Goal: Complete application form: Complete application form

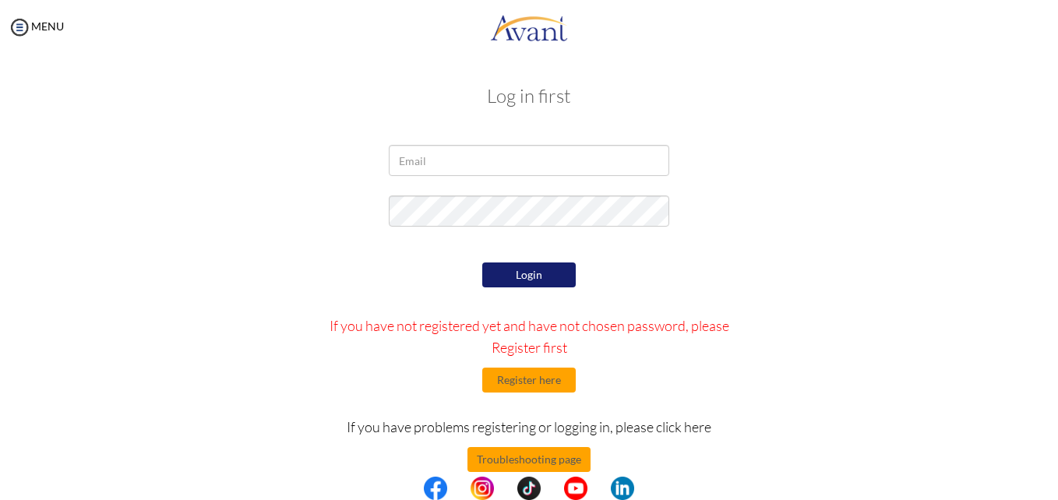
click at [438, 140] on div "Log in first Login If you have not registered yet and have not chosen password,…" at bounding box center [529, 316] width 912 height 493
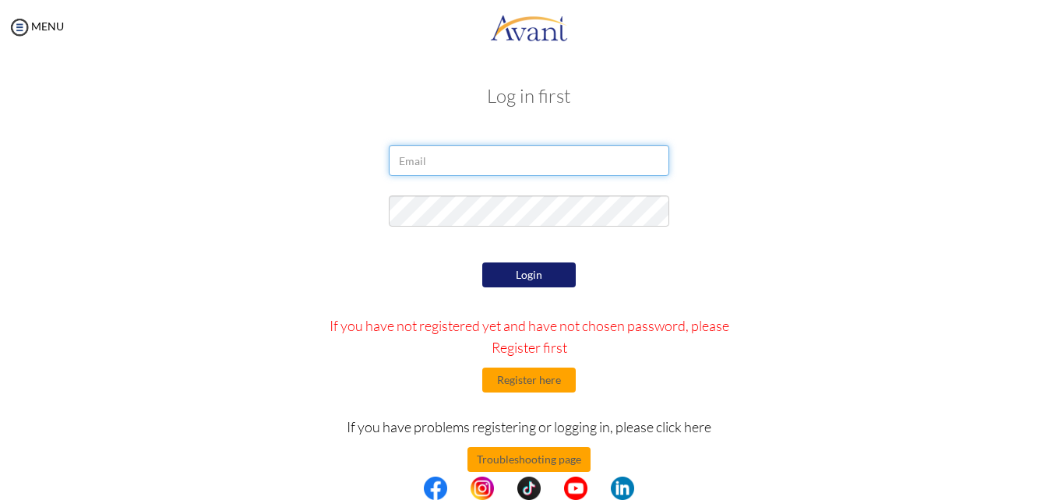
click at [434, 157] on input "email" at bounding box center [529, 160] width 281 height 31
type input "[EMAIL_ADDRESS][DOMAIN_NAME]"
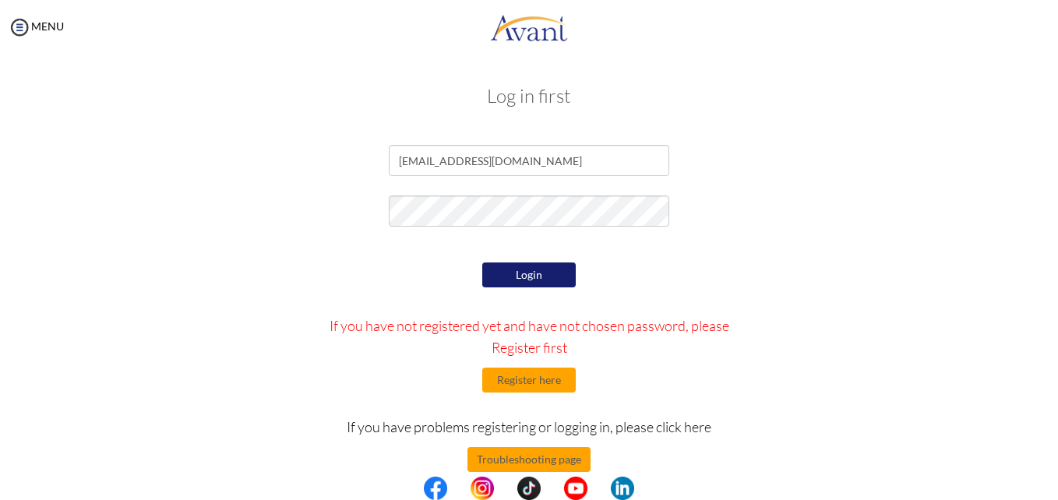
click at [544, 275] on button "Login" at bounding box center [529, 275] width 94 height 25
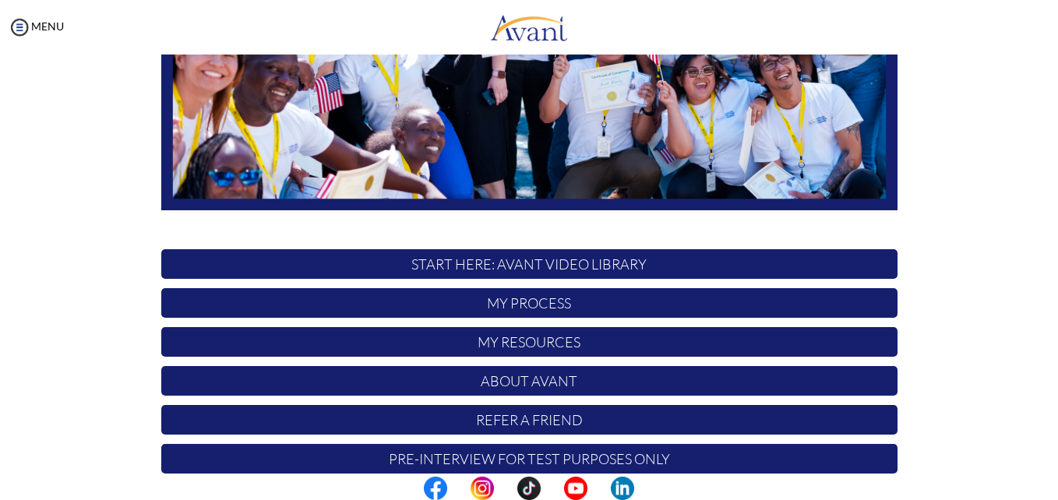
scroll to position [366, 0]
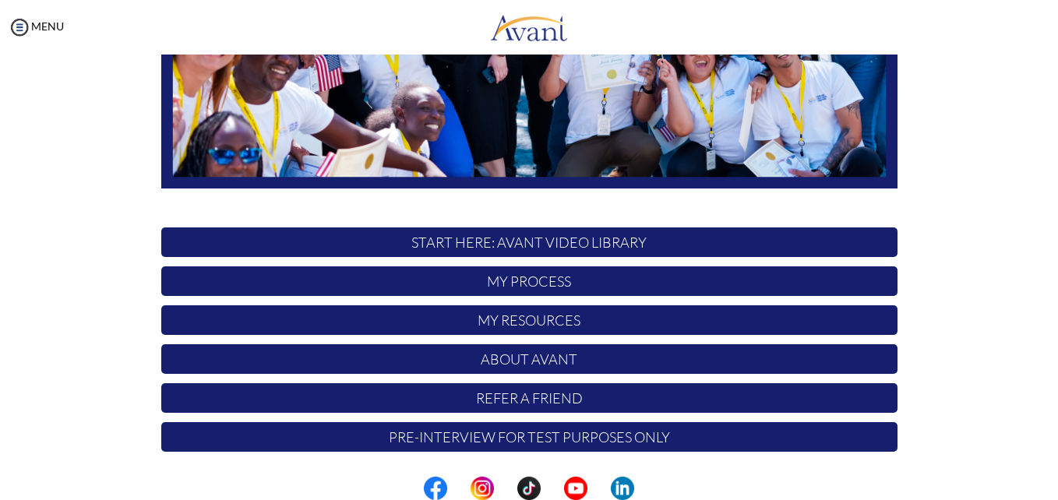
click at [704, 236] on p "START HERE: Avant Video Library" at bounding box center [529, 243] width 737 height 30
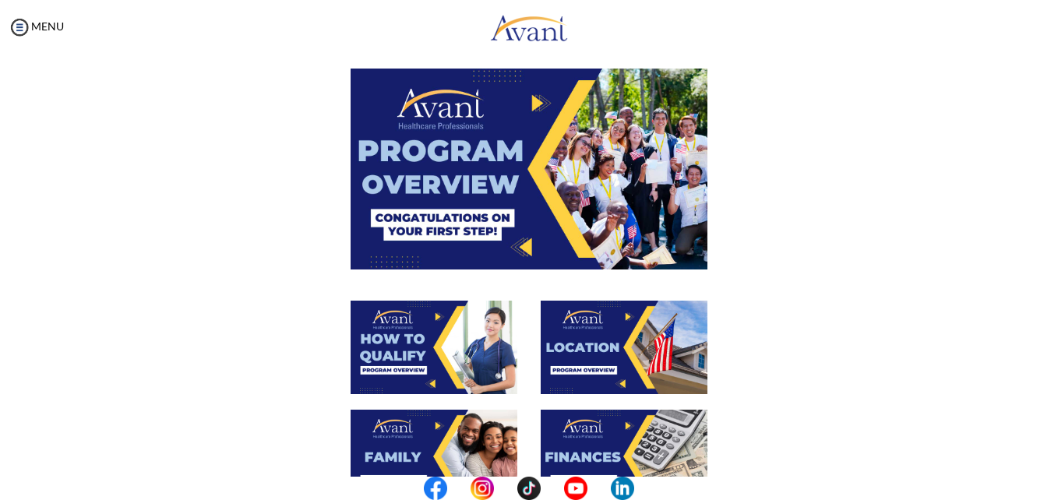
scroll to position [40, 0]
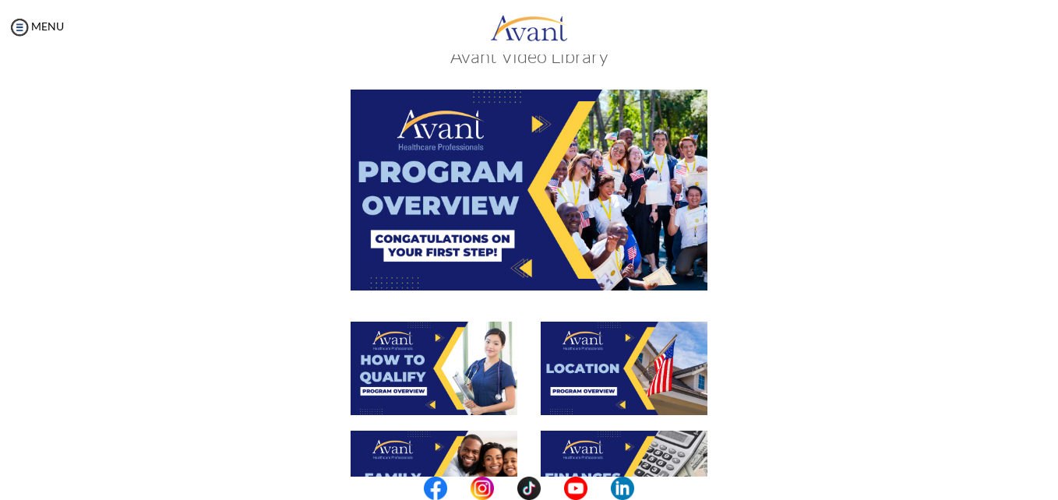
click at [557, 213] on img at bounding box center [529, 190] width 357 height 200
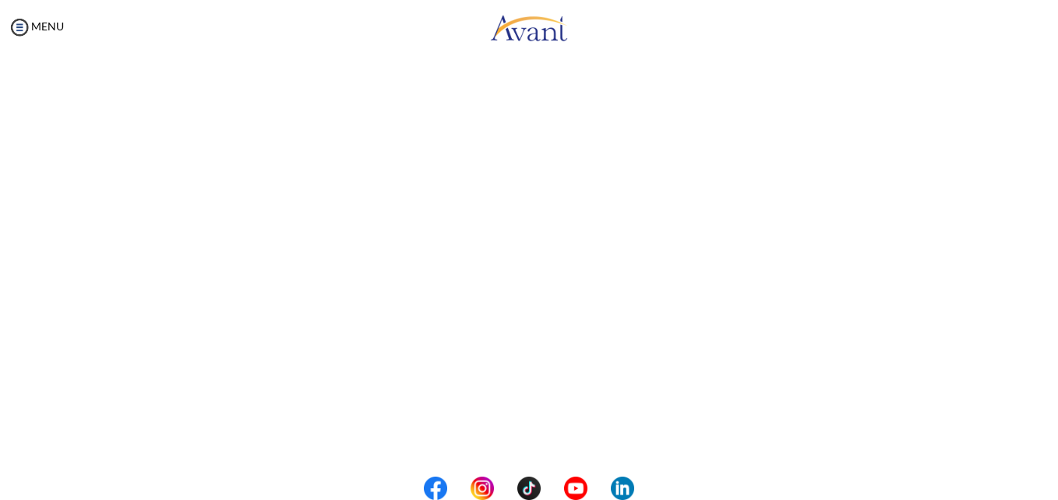
scroll to position [204, 0]
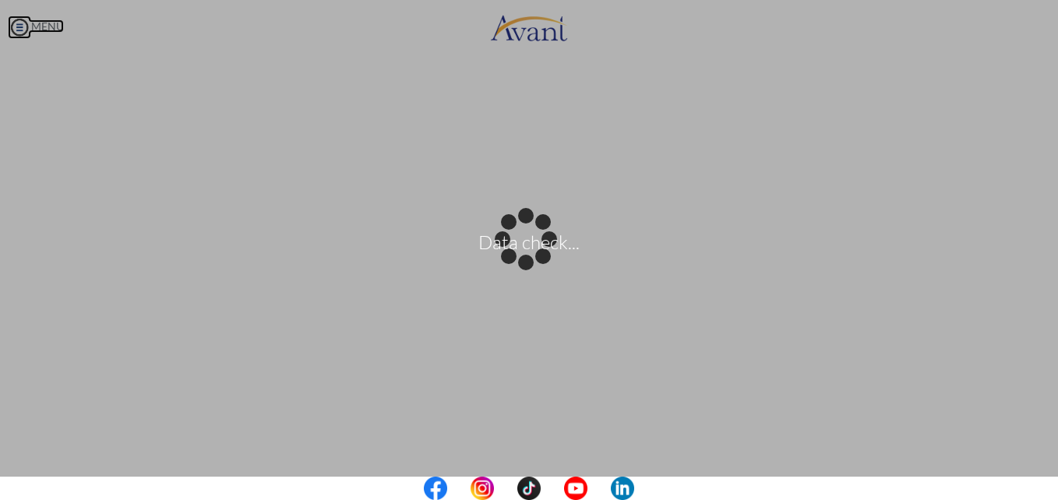
click at [16, 29] on body "Data check... Maintenance break. Please come back in 2 hours. MENU My Status Wh…" at bounding box center [529, 250] width 1058 height 500
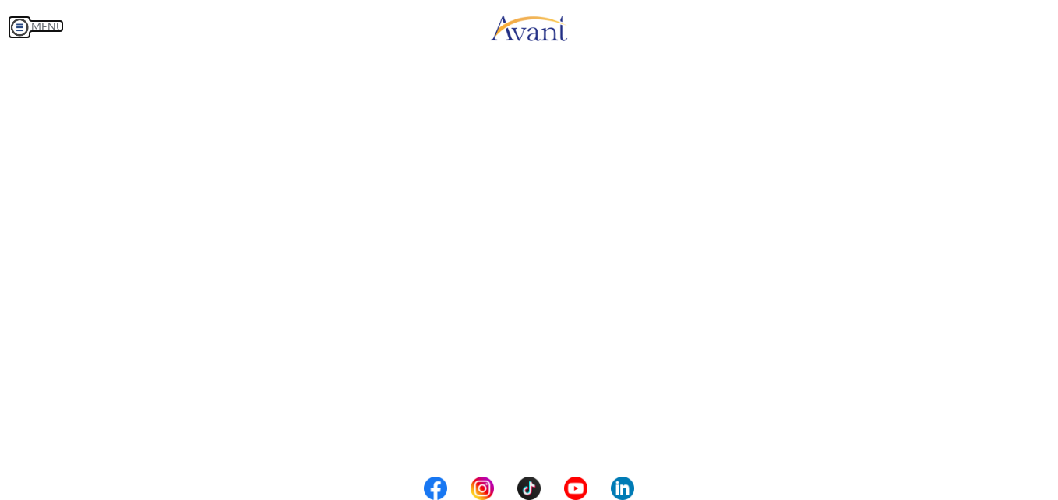
click at [21, 21] on img at bounding box center [19, 27] width 23 height 23
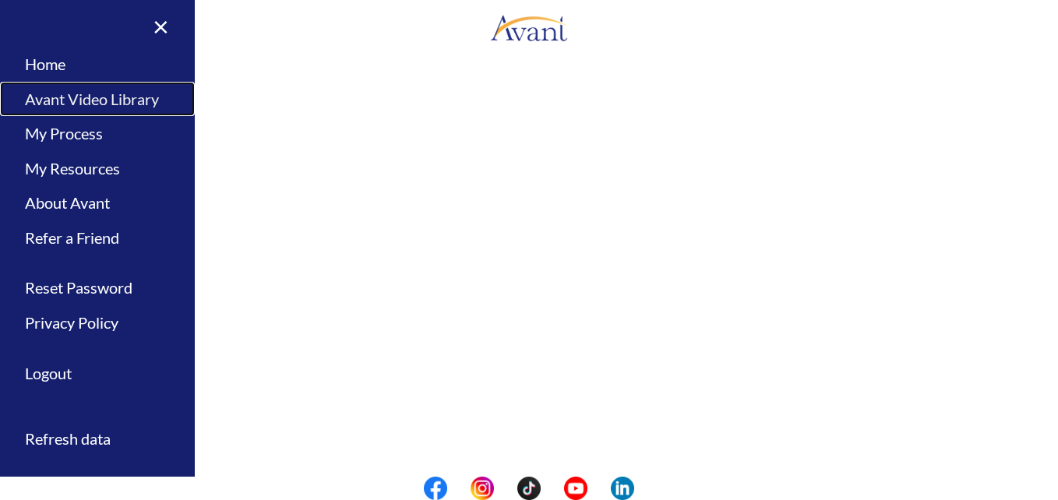
click at [64, 91] on link "Avant Video Library" at bounding box center [97, 99] width 195 height 35
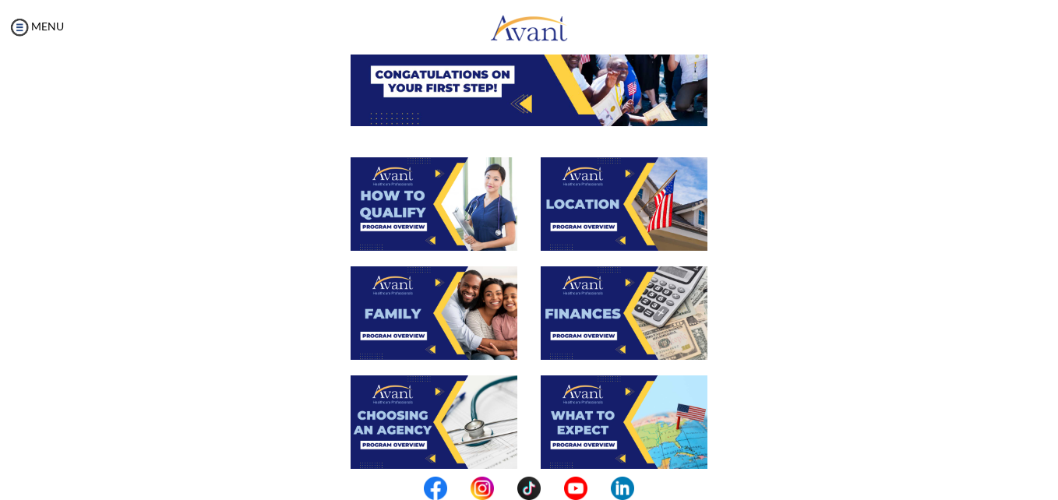
scroll to position [206, 0]
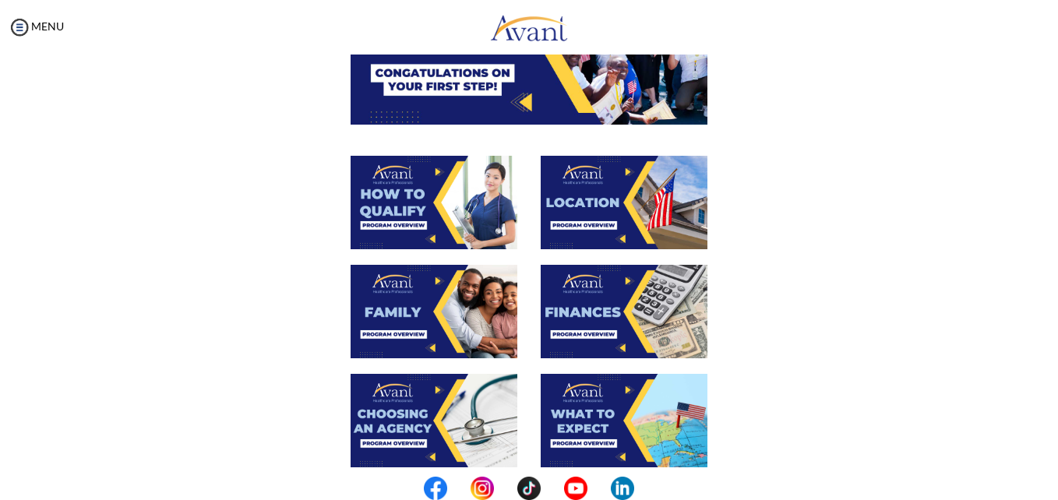
click at [428, 193] on img at bounding box center [434, 203] width 167 height 94
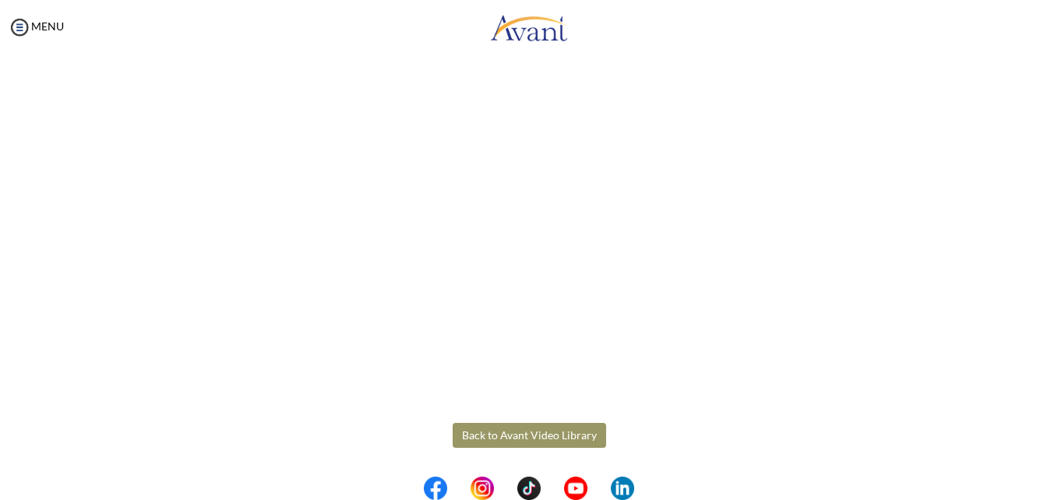
scroll to position [266, 0]
click at [551, 436] on body "Maintenance break. Please come back in 2 hours. MENU My Status What is the next…" at bounding box center [529, 250] width 1058 height 500
click at [19, 30] on img at bounding box center [19, 27] width 23 height 23
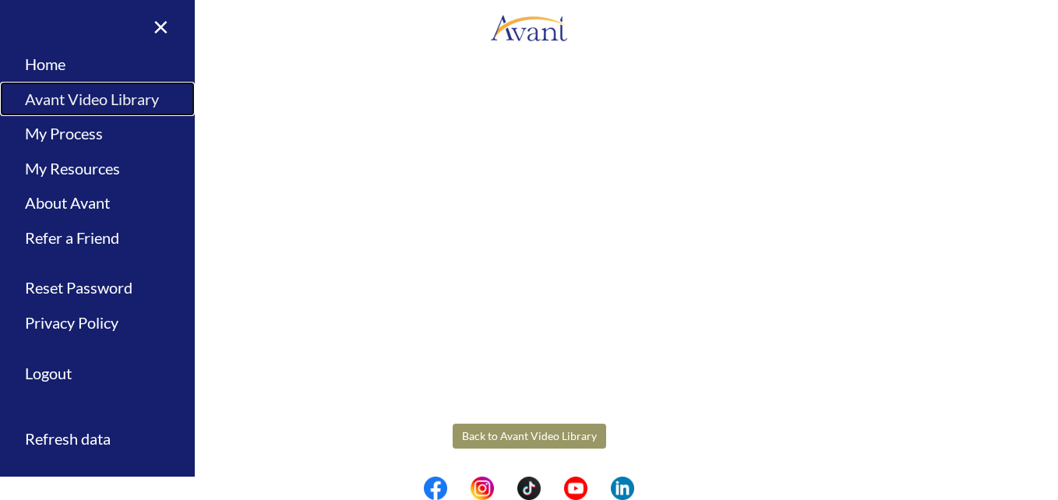
click at [57, 102] on link "Avant Video Library" at bounding box center [97, 99] width 195 height 35
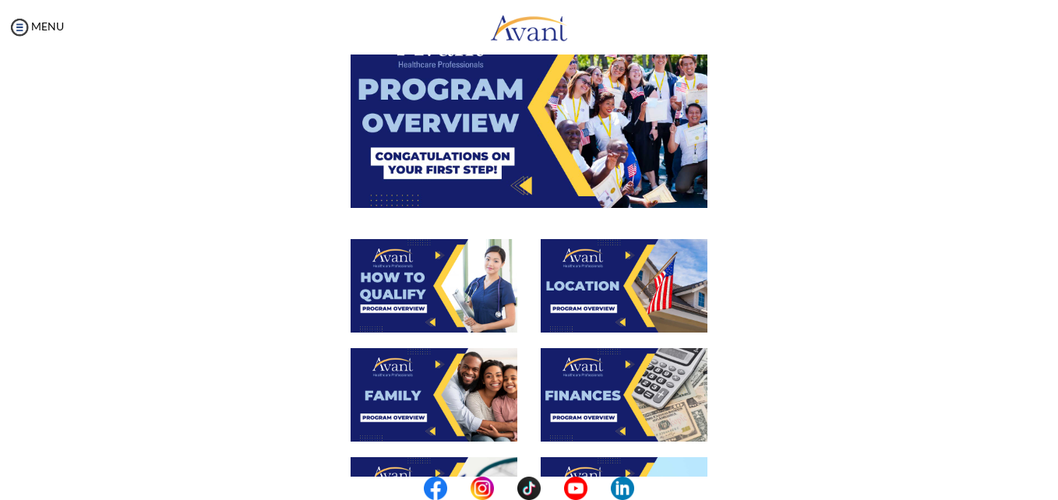
scroll to position [149, 0]
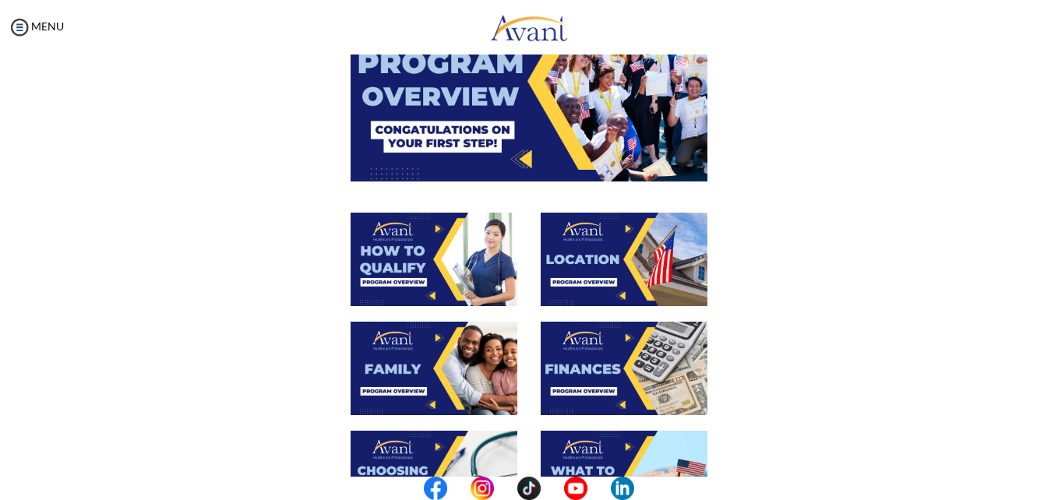
click at [634, 273] on img at bounding box center [624, 260] width 167 height 94
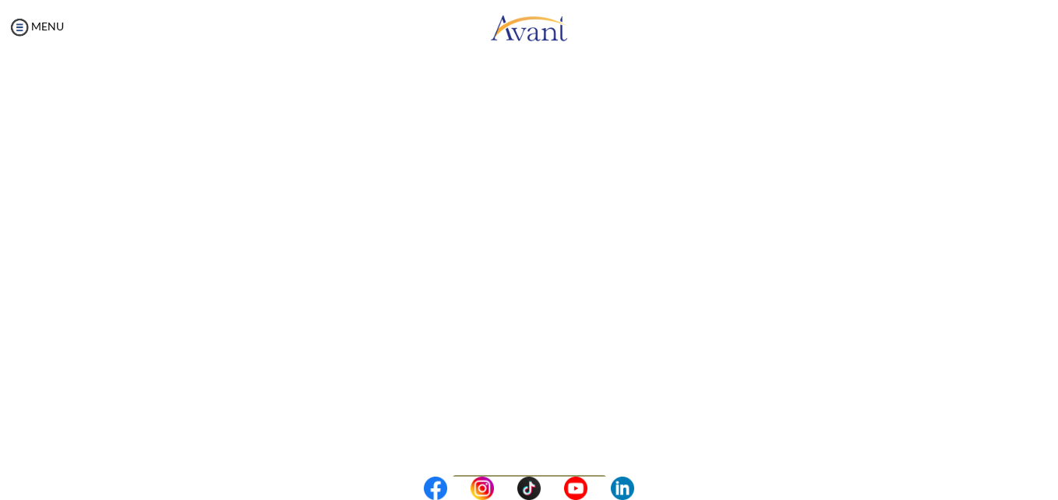
scroll to position [203, 0]
click at [19, 22] on body "Maintenance break. Please come back in 2 hours. MENU My Status What is the next…" at bounding box center [529, 250] width 1058 height 500
click at [26, 38] on img at bounding box center [19, 27] width 23 height 23
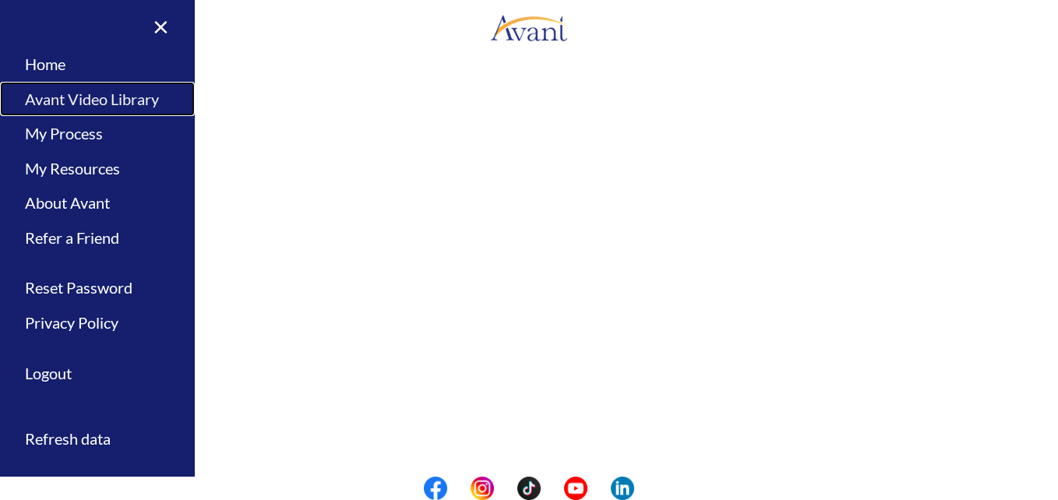
click at [57, 97] on link "Avant Video Library" at bounding box center [97, 99] width 195 height 35
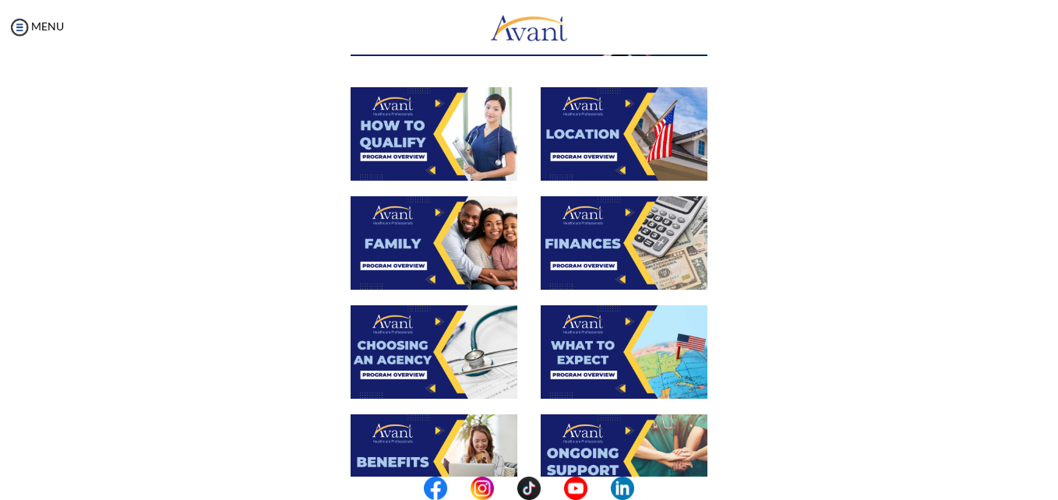
scroll to position [318, 0]
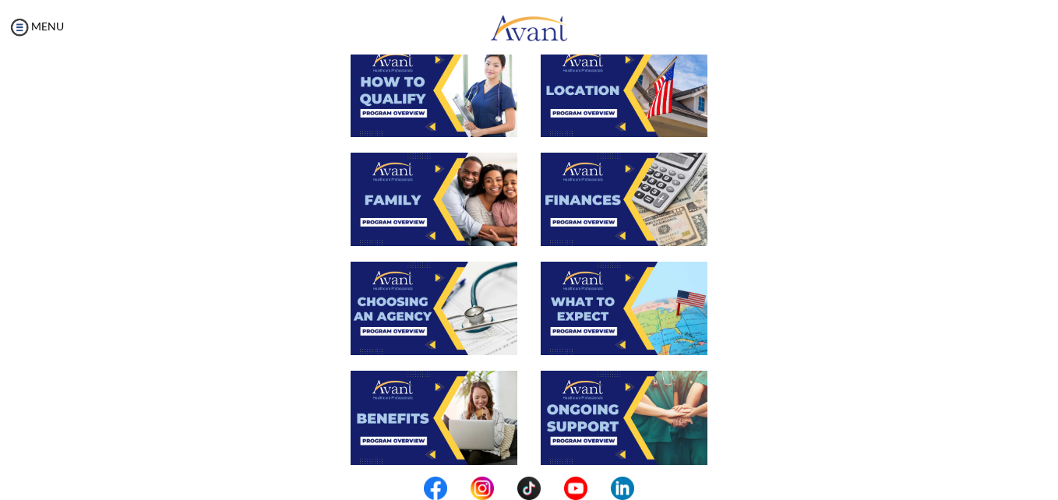
click at [401, 212] on img at bounding box center [434, 200] width 167 height 94
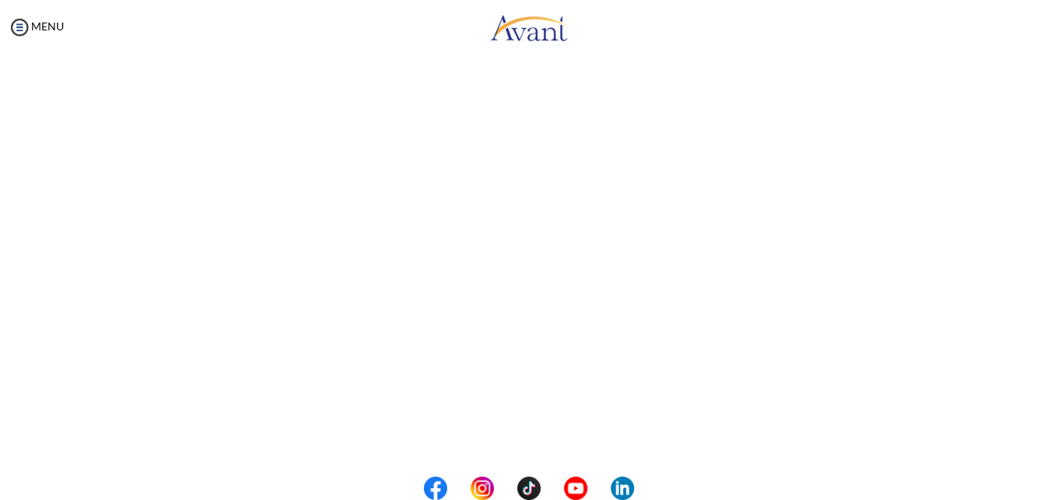
scroll to position [200, 0]
click at [27, 34] on body "Maintenance break. Please come back in 2 hours. MENU My Status What is the next…" at bounding box center [529, 250] width 1058 height 500
click at [27, 25] on img at bounding box center [19, 27] width 23 height 23
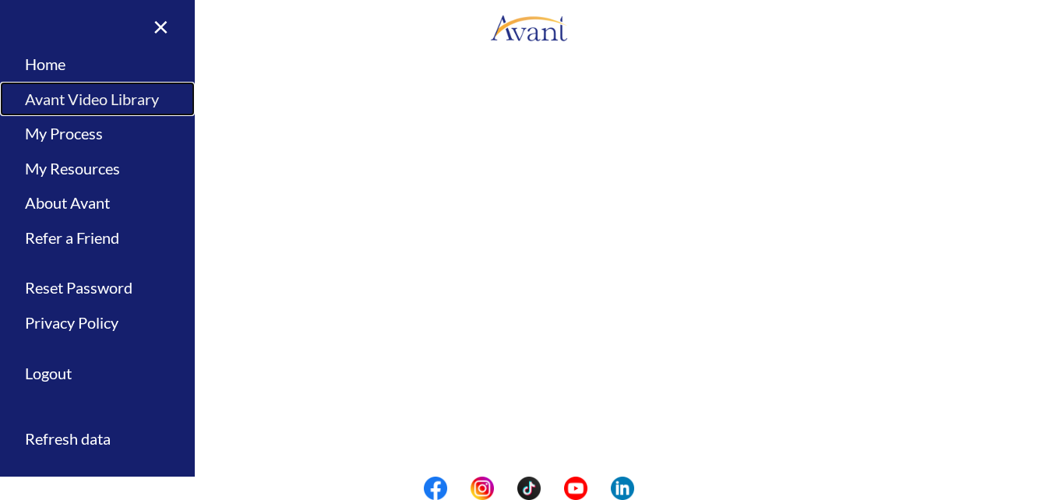
click at [44, 99] on link "Avant Video Library" at bounding box center [97, 99] width 195 height 35
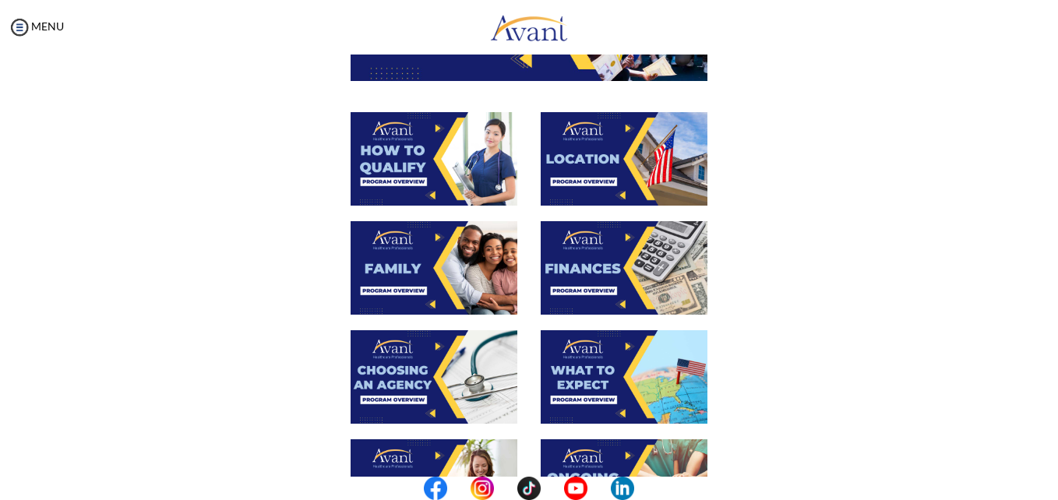
scroll to position [258, 0]
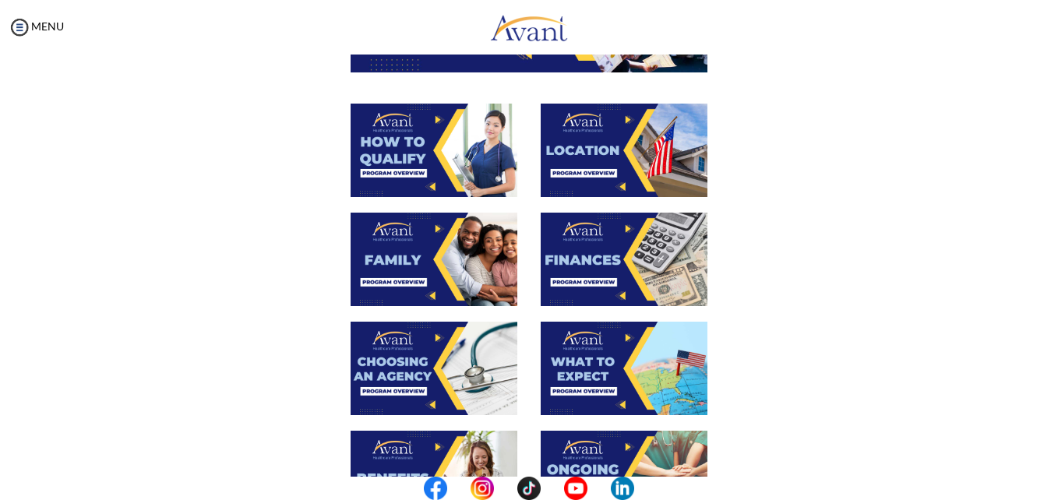
click at [595, 277] on img at bounding box center [624, 260] width 167 height 94
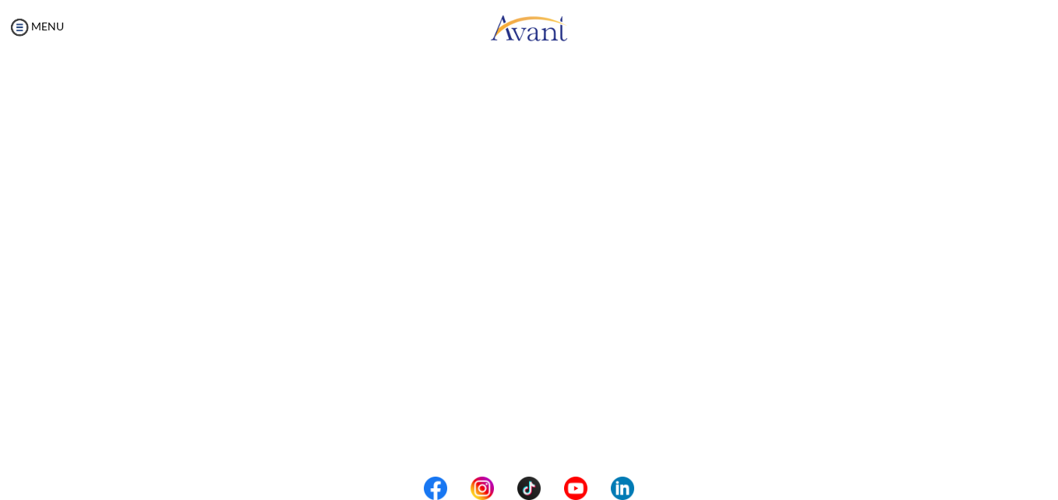
scroll to position [131, 0]
click at [19, 28] on body "Maintenance break. Please come back in 2 hours. MENU My Status What is the next…" at bounding box center [529, 250] width 1058 height 500
click at [15, 33] on img at bounding box center [19, 27] width 23 height 23
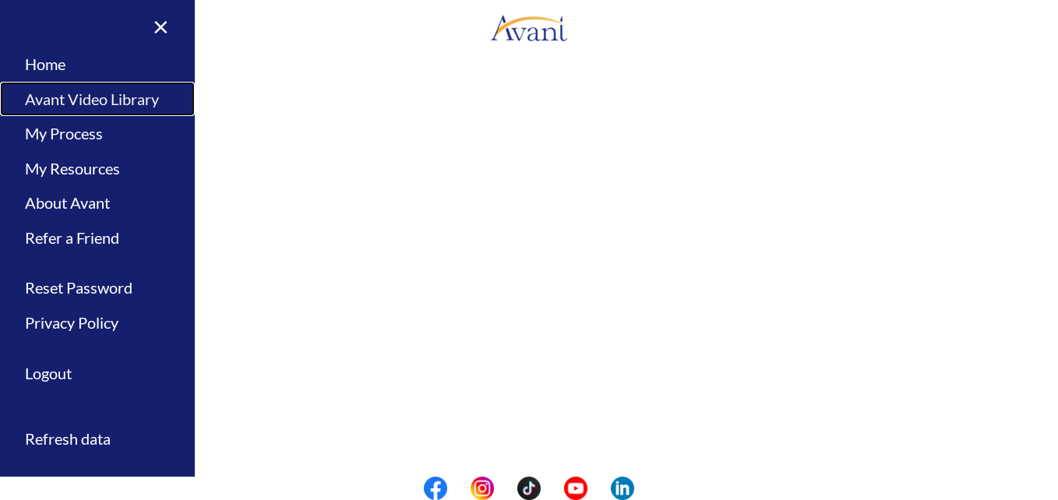
click at [63, 97] on link "Avant Video Library" at bounding box center [97, 99] width 195 height 35
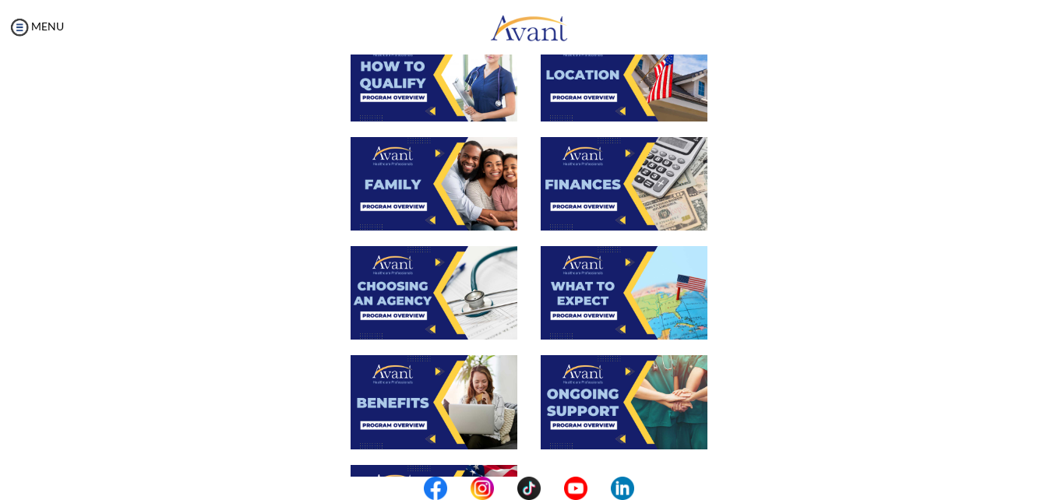
scroll to position [331, 0]
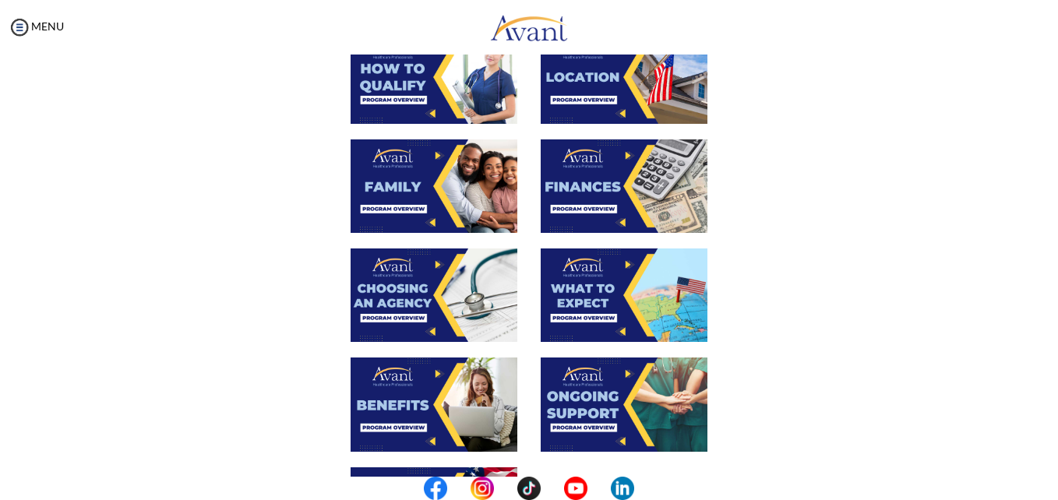
click at [418, 297] on img at bounding box center [434, 296] width 167 height 94
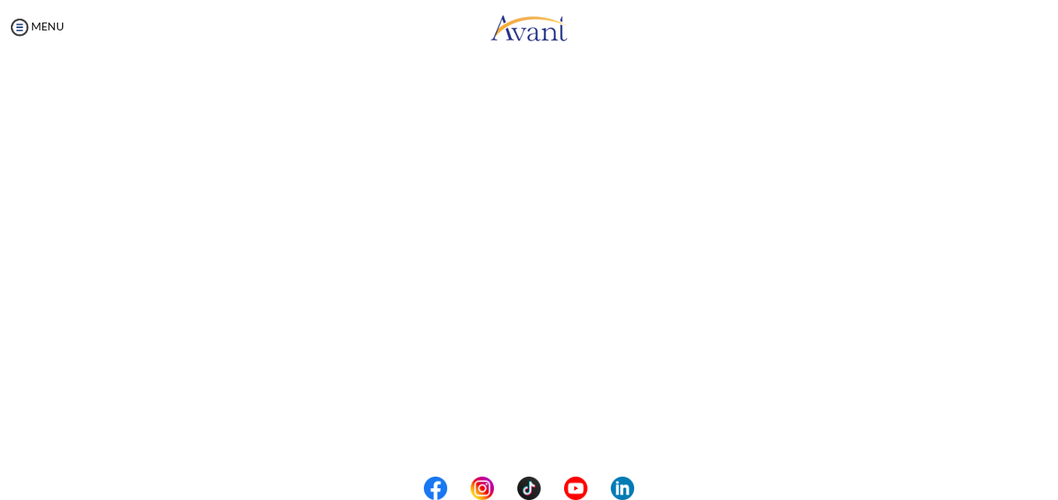
scroll to position [164, 0]
click at [21, 32] on body "Maintenance break. Please come back in 2 hours. MENU My Status What is the next…" at bounding box center [529, 250] width 1058 height 500
click at [23, 36] on img at bounding box center [19, 27] width 23 height 23
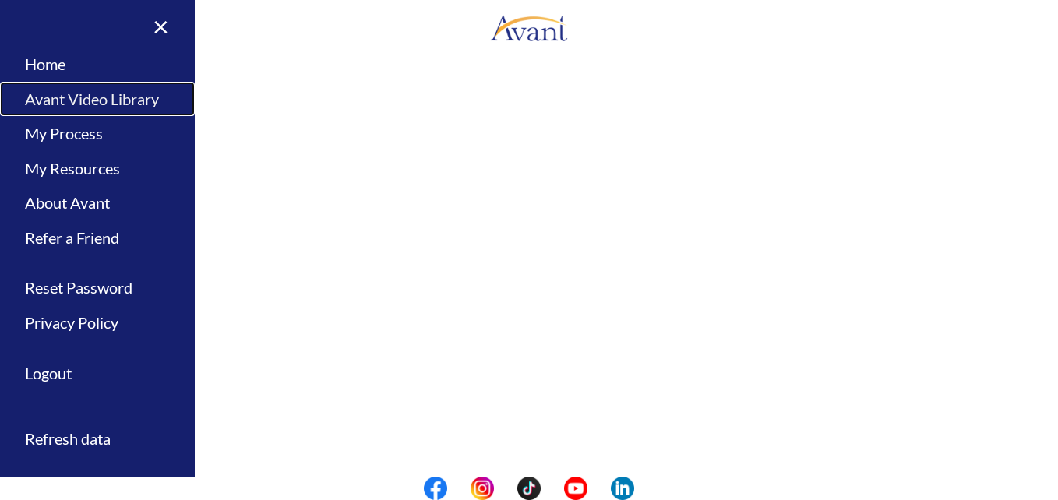
click at [58, 104] on link "Avant Video Library" at bounding box center [97, 99] width 195 height 35
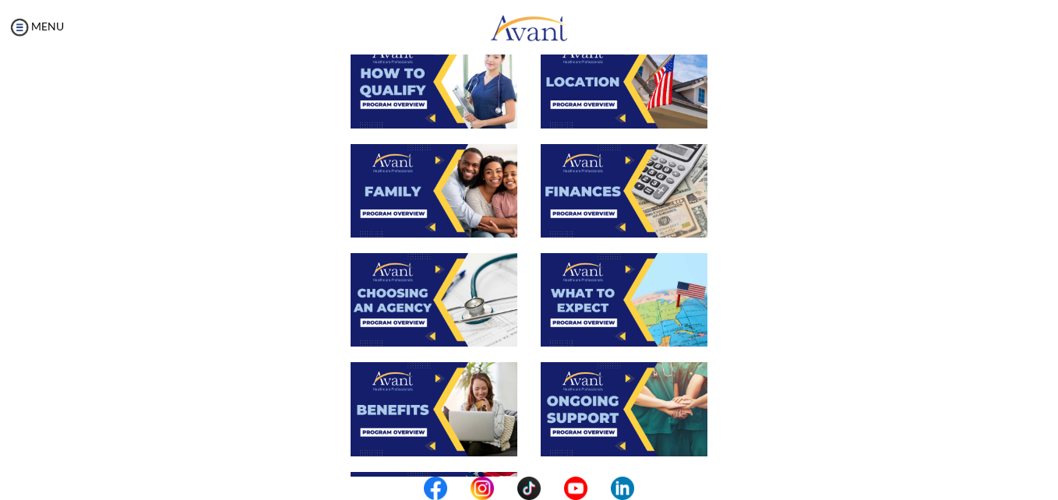
scroll to position [329, 0]
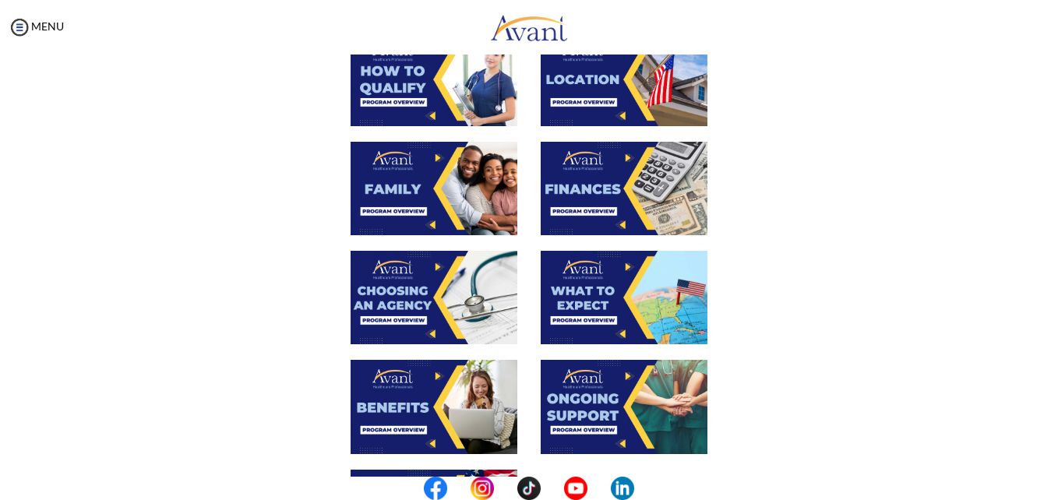
click at [629, 307] on img at bounding box center [624, 298] width 167 height 94
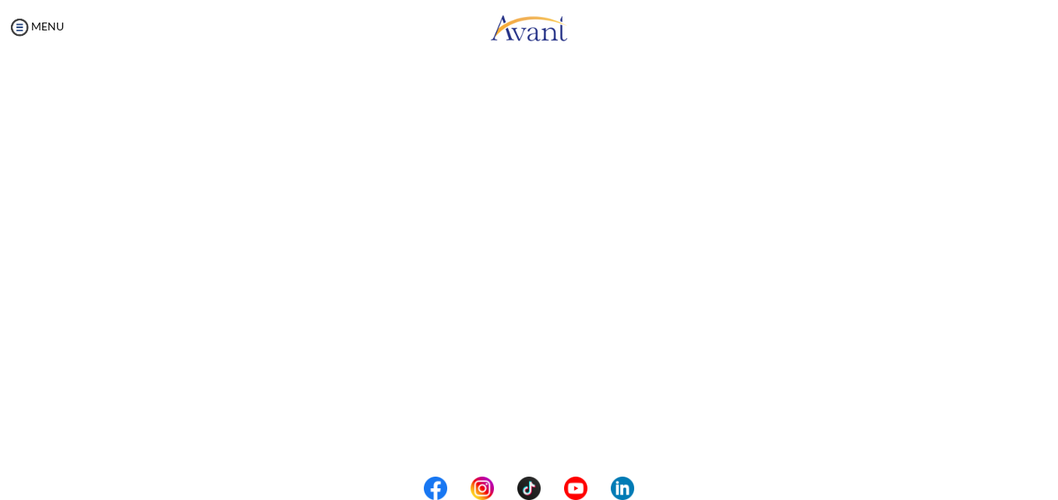
scroll to position [262, 0]
click at [23, 34] on body "Maintenance break. Please come back in 2 hours. MENU My Status What is the next…" at bounding box center [529, 250] width 1058 height 500
click at [23, 27] on img at bounding box center [19, 27] width 23 height 23
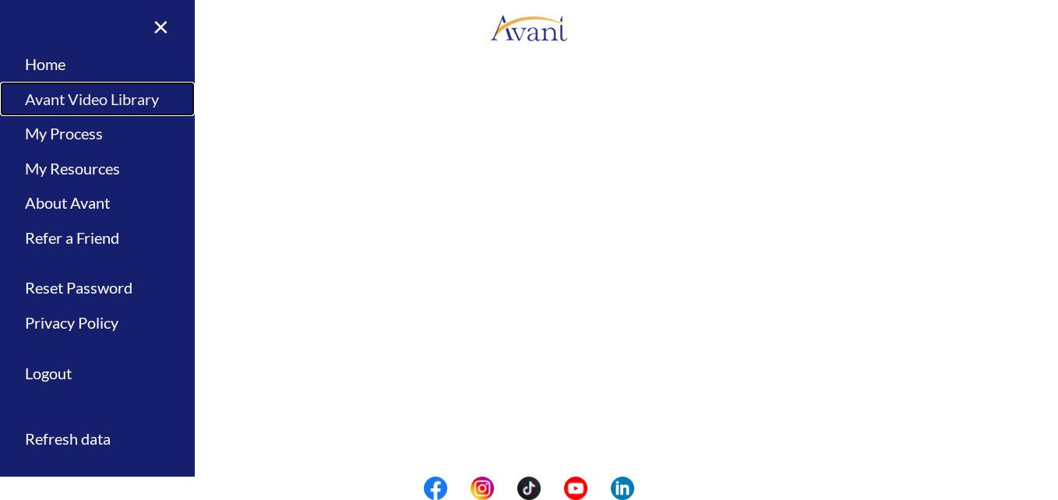
click at [56, 101] on link "Avant Video Library" at bounding box center [97, 99] width 195 height 35
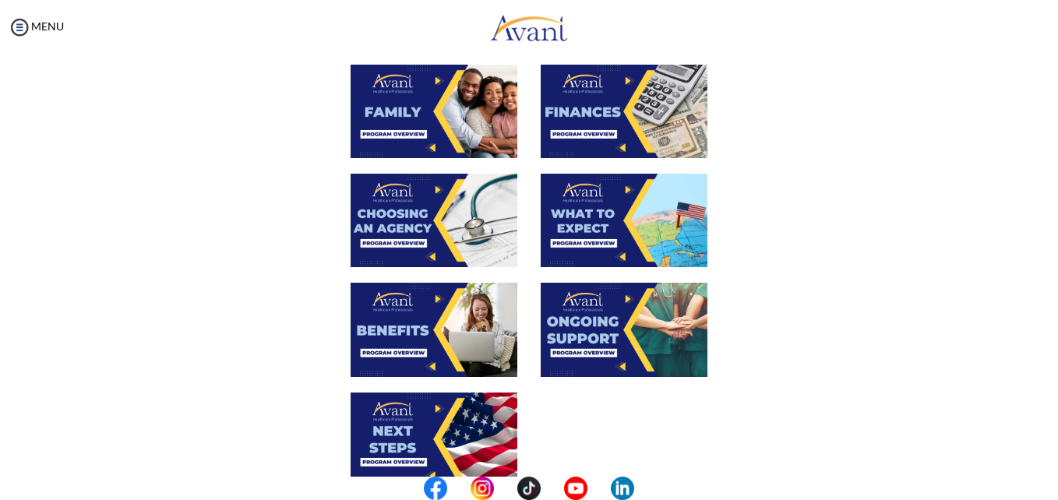
scroll to position [405, 0]
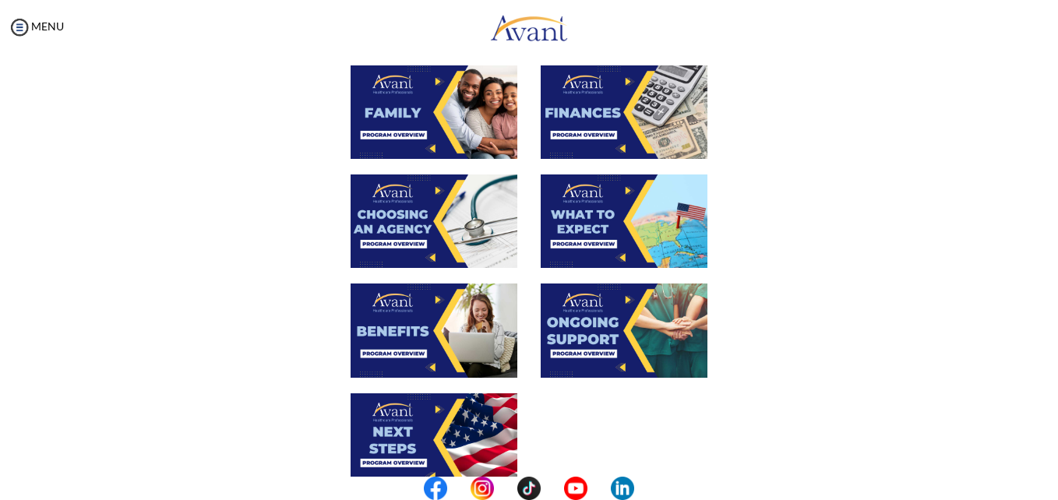
click at [419, 313] on img at bounding box center [434, 331] width 167 height 94
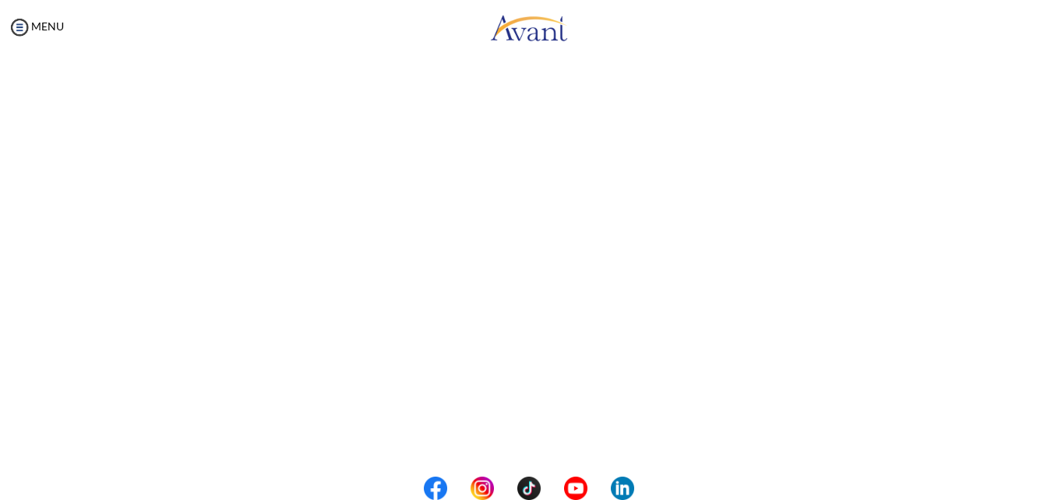
scroll to position [221, 0]
click at [21, 31] on body "Maintenance break. Please come back in 2 hours. MENU My Status What is the next…" at bounding box center [529, 250] width 1058 height 500
click at [23, 31] on img at bounding box center [19, 27] width 23 height 23
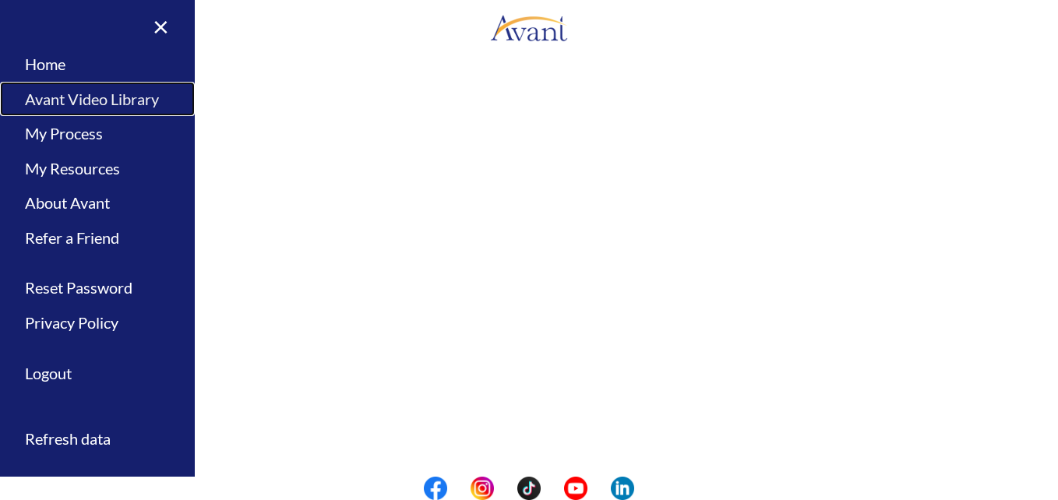
click at [50, 92] on link "Avant Video Library" at bounding box center [97, 99] width 195 height 35
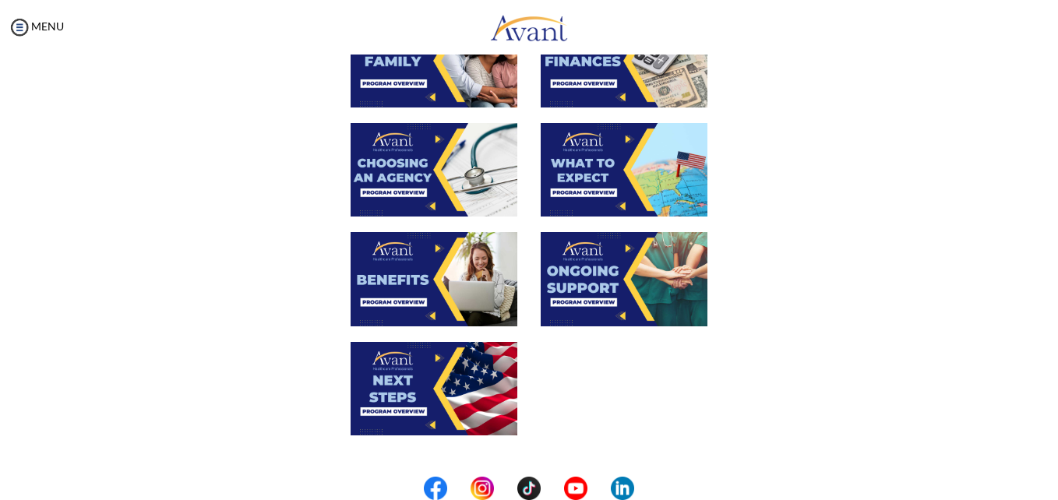
scroll to position [452, 0]
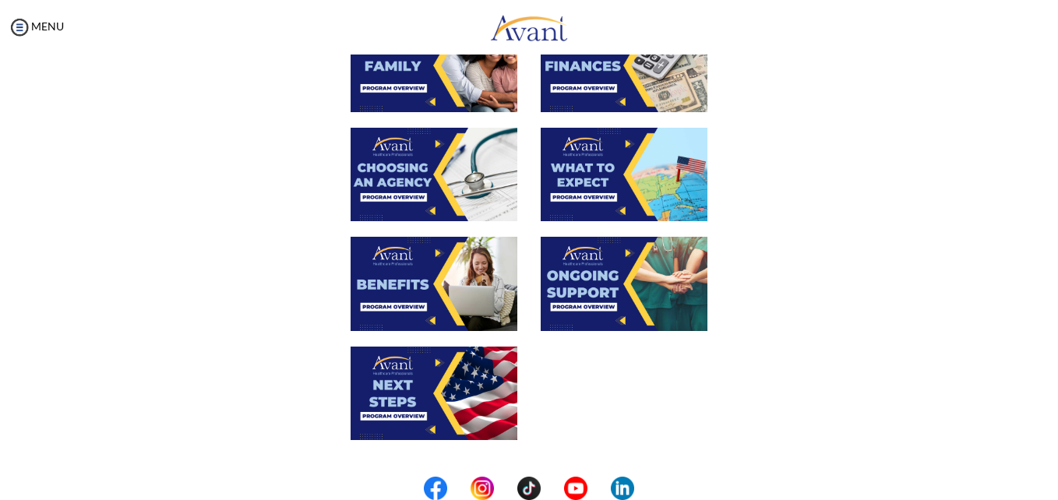
click at [594, 279] on img at bounding box center [624, 284] width 167 height 94
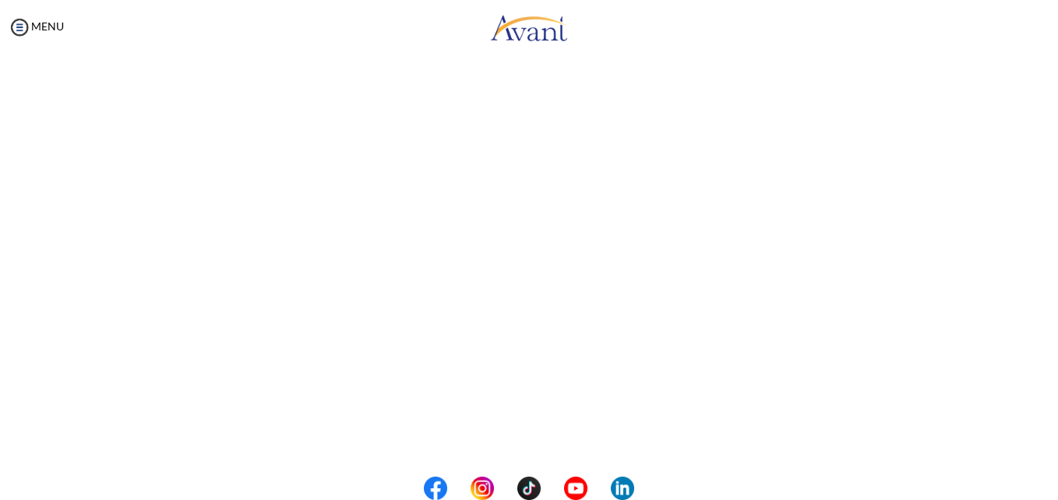
scroll to position [313, 0]
click at [13, 35] on body "Maintenance break. Please come back in 2 hours. MENU My Status What is the next…" at bounding box center [529, 250] width 1058 height 500
click at [23, 29] on img at bounding box center [19, 27] width 23 height 23
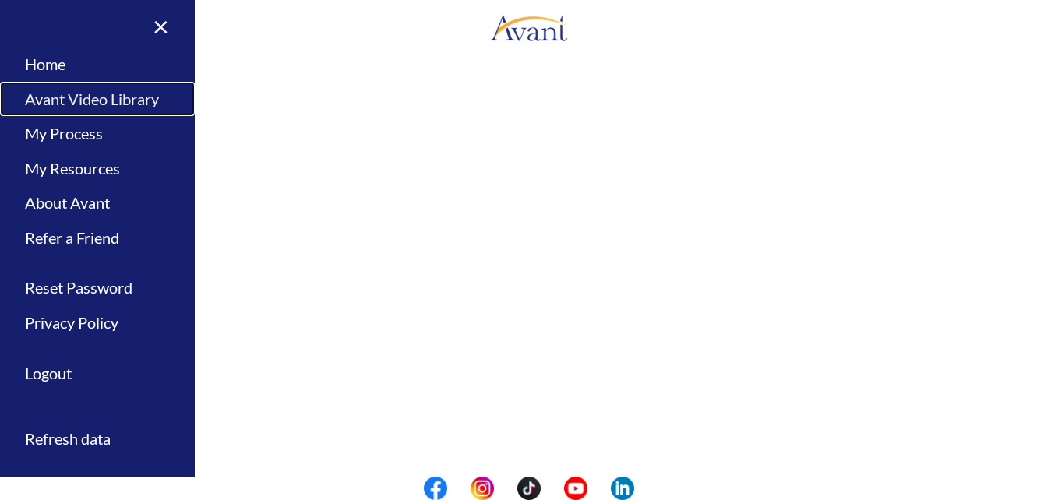
click at [48, 97] on link "Avant Video Library" at bounding box center [97, 99] width 195 height 35
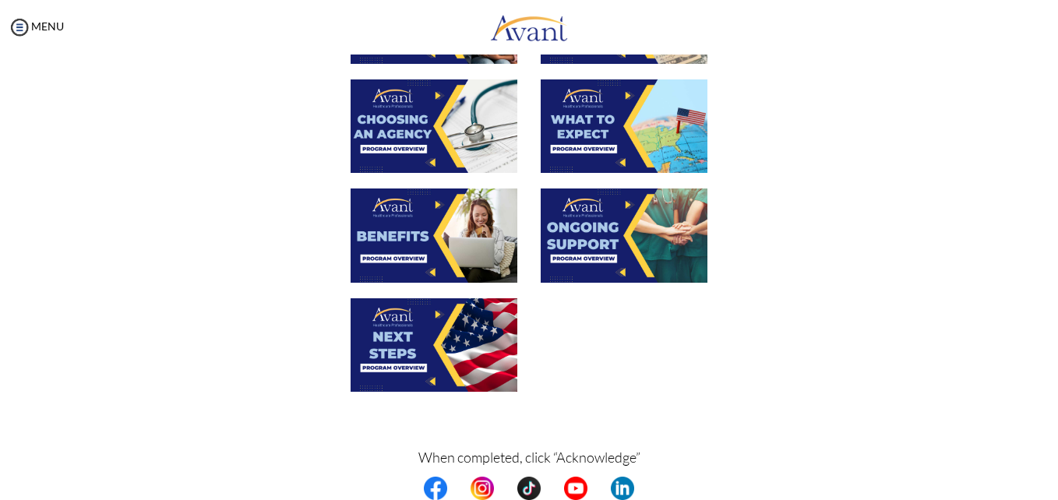
scroll to position [507, 0]
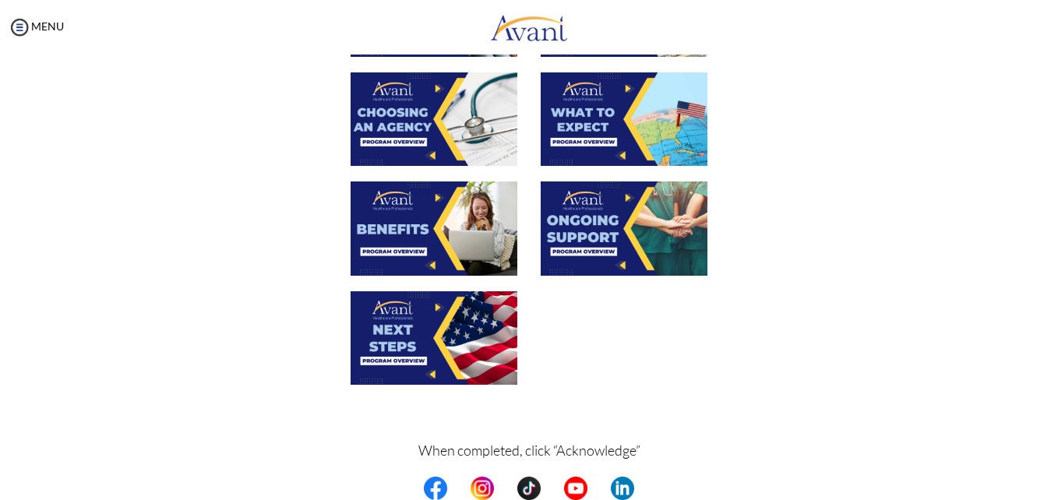
click at [398, 343] on img at bounding box center [434, 339] width 167 height 94
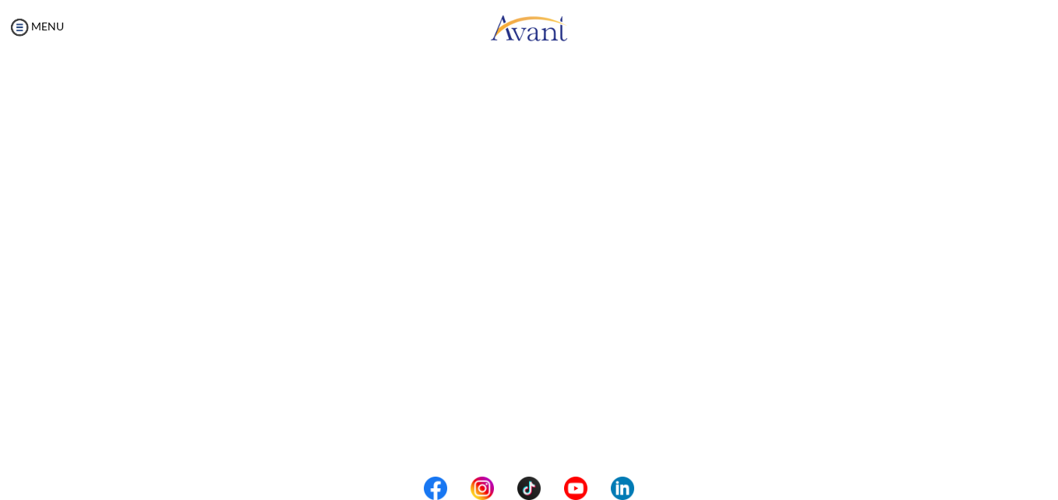
scroll to position [322, 0]
click at [22, 32] on body "Maintenance break. Please come back in 2 hours. MENU My Status What is the next…" at bounding box center [529, 250] width 1058 height 500
click at [23, 24] on img at bounding box center [19, 27] width 23 height 23
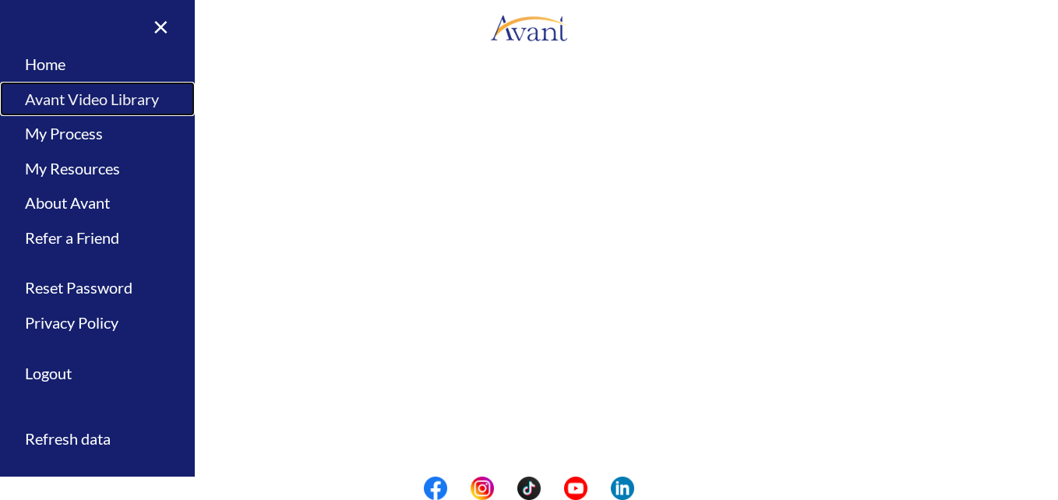
click at [65, 98] on link "Avant Video Library" at bounding box center [97, 99] width 195 height 35
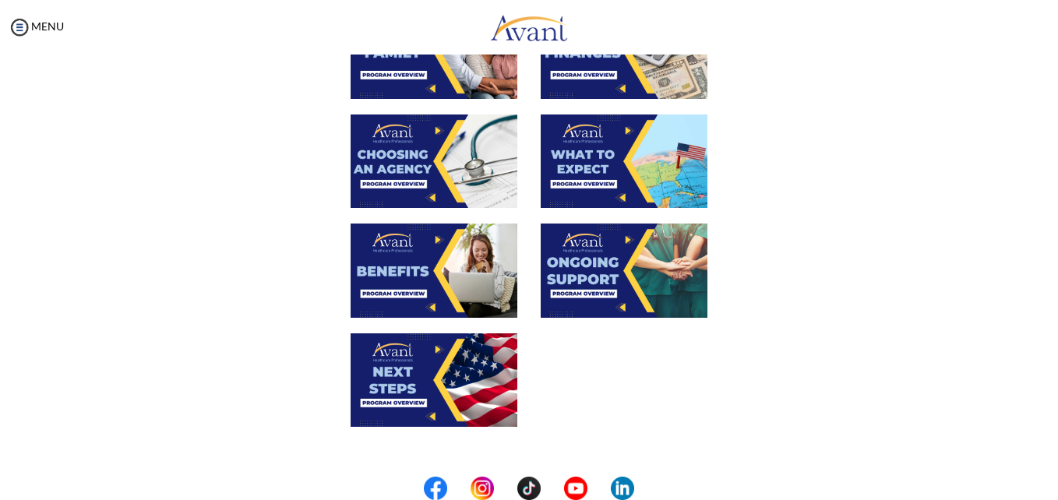
scroll to position [571, 0]
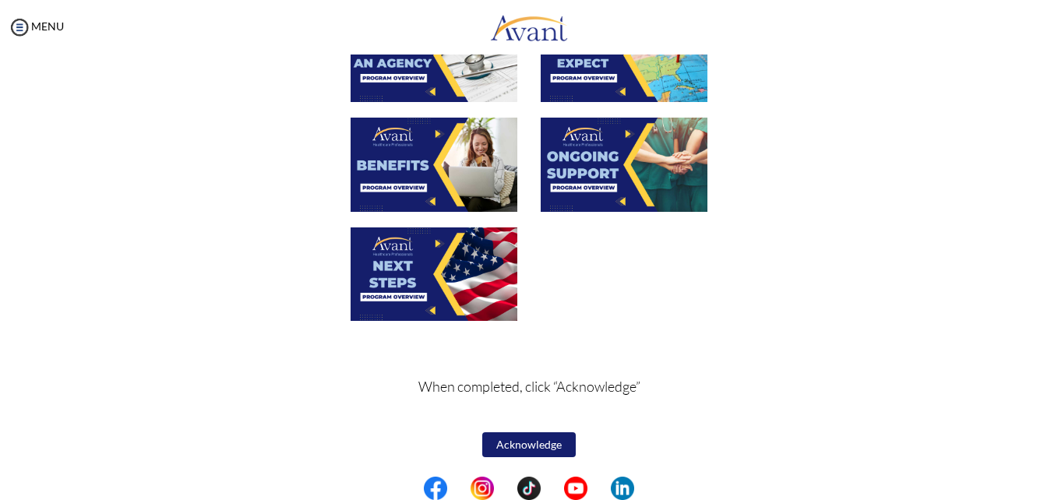
click at [521, 453] on button "Acknowledge" at bounding box center [529, 445] width 94 height 25
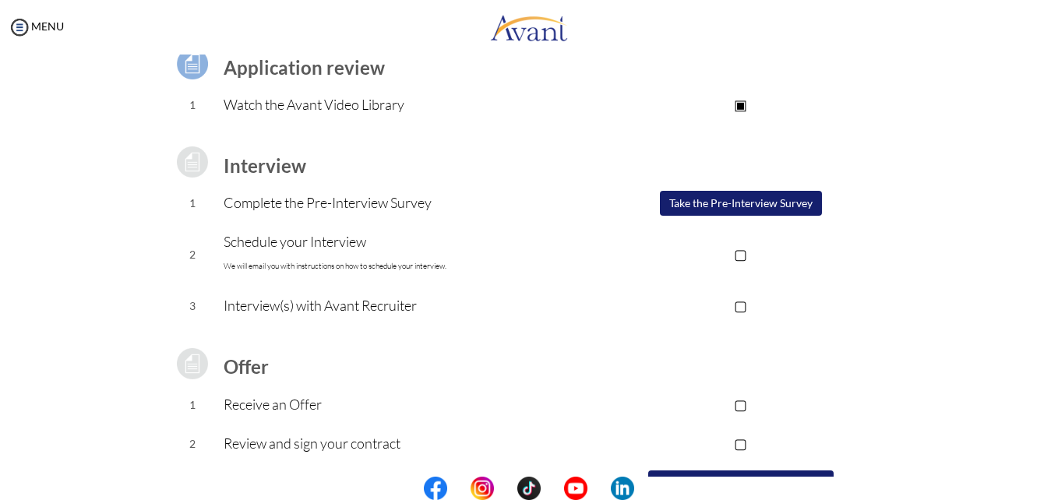
scroll to position [128, 0]
click at [698, 199] on button "Take the Pre-Interview Survey" at bounding box center [741, 205] width 162 height 25
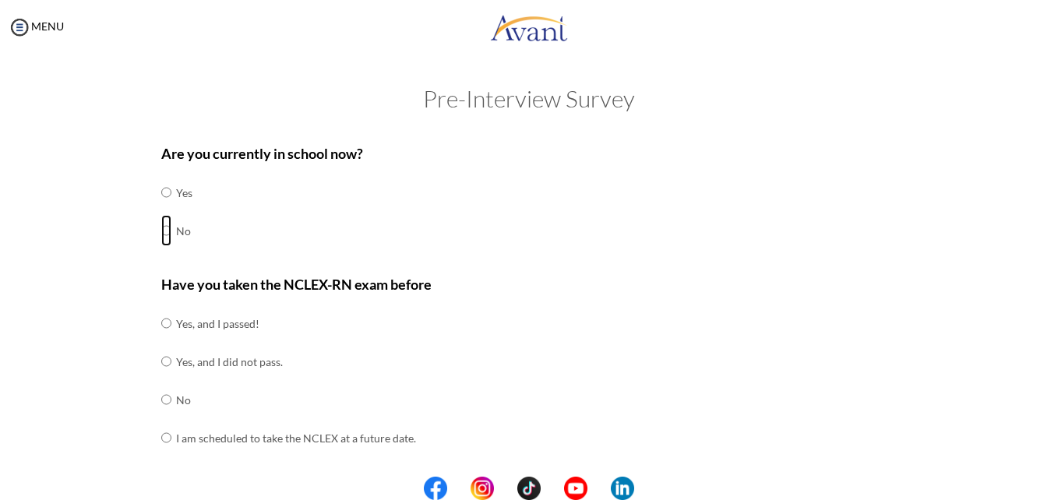
click at [161, 228] on input "radio" at bounding box center [166, 230] width 10 height 31
radio input "true"
click at [161, 327] on input "radio" at bounding box center [166, 323] width 10 height 31
radio input "true"
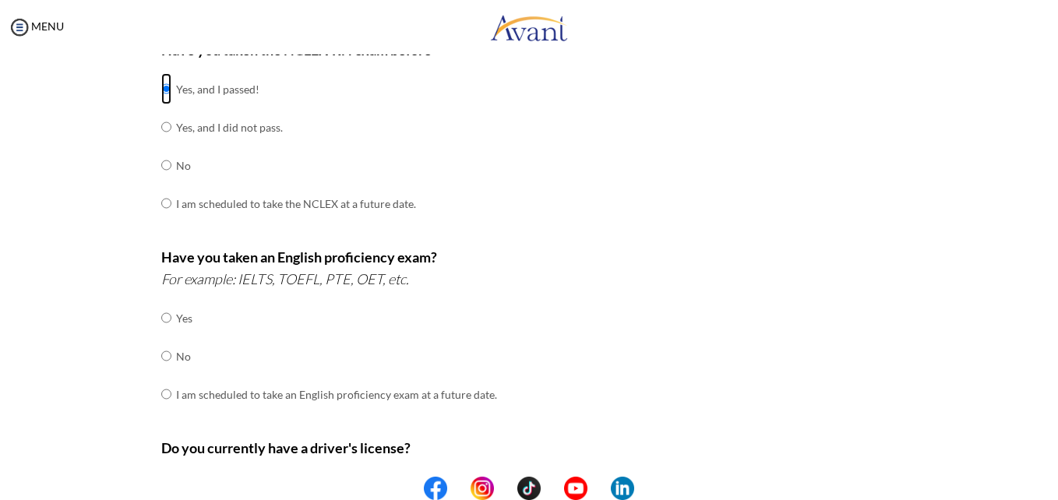
scroll to position [236, 0]
click at [161, 352] on input "radio" at bounding box center [166, 354] width 10 height 31
radio input "true"
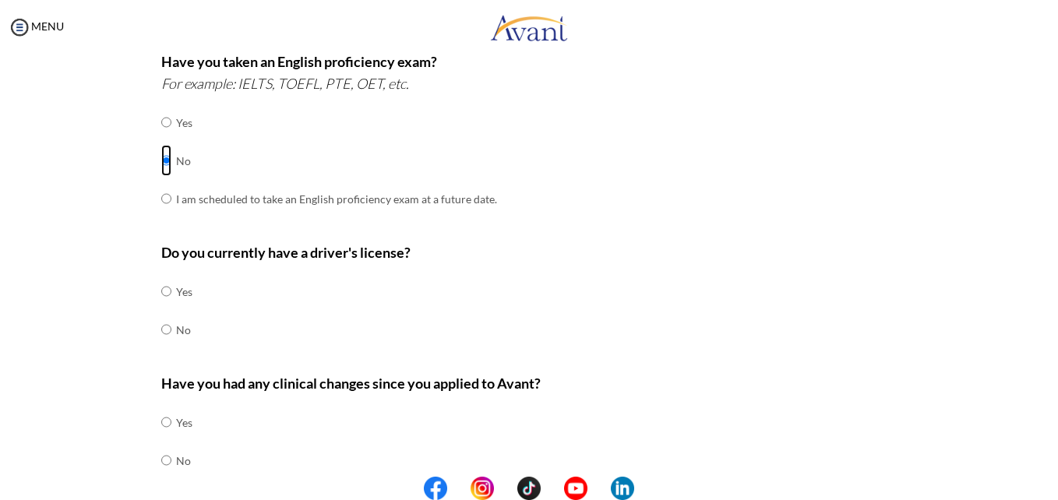
scroll to position [432, 0]
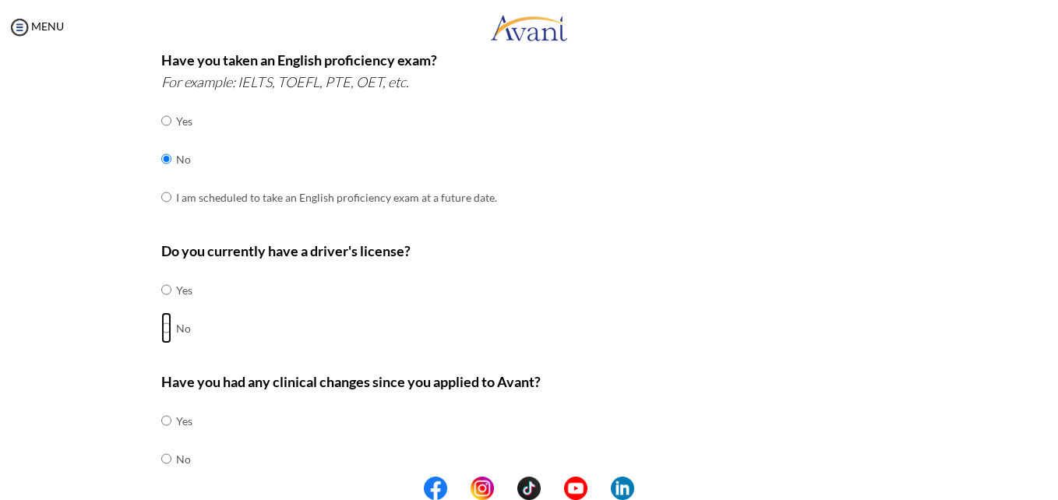
click at [161, 330] on input "radio" at bounding box center [166, 328] width 10 height 31
radio input "true"
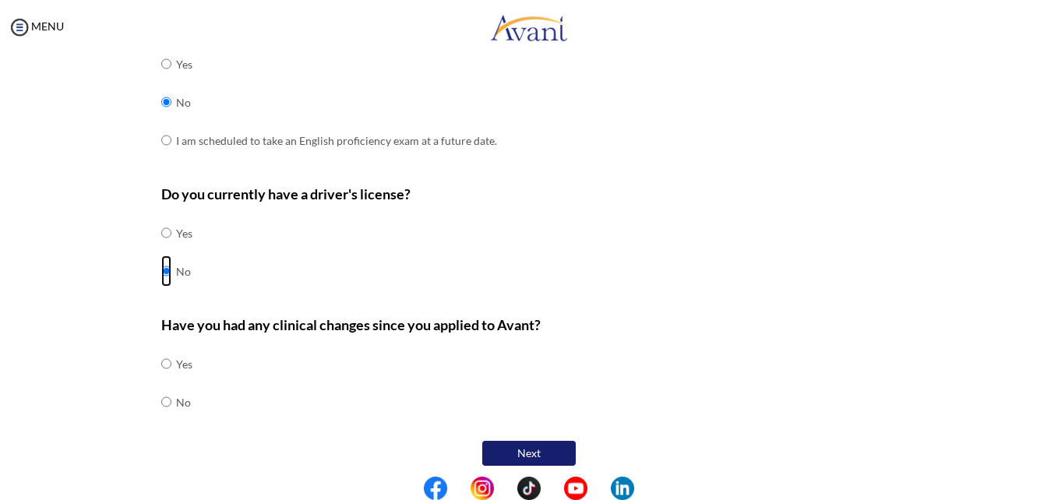
scroll to position [497, 0]
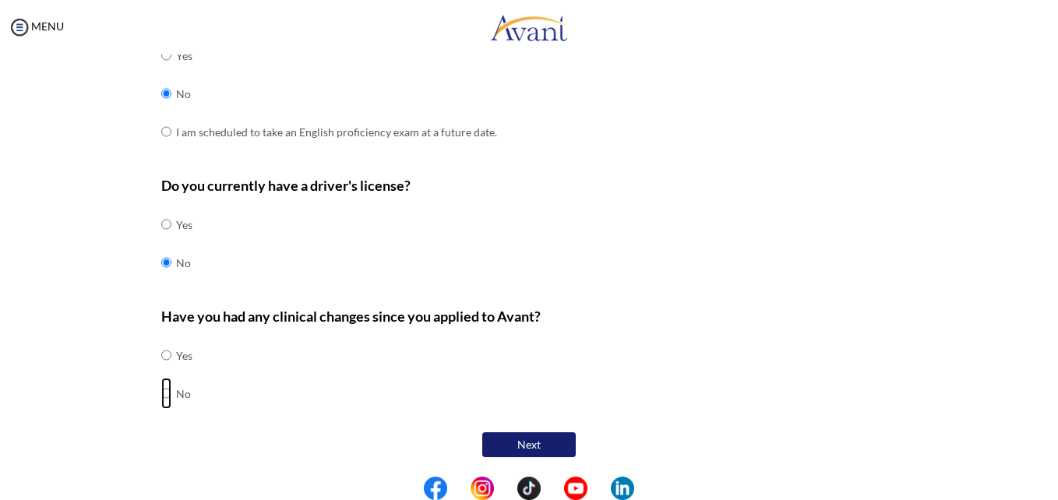
click at [161, 396] on input "radio" at bounding box center [166, 393] width 10 height 31
radio input "true"
click at [516, 446] on button "Next" at bounding box center [529, 445] width 94 height 25
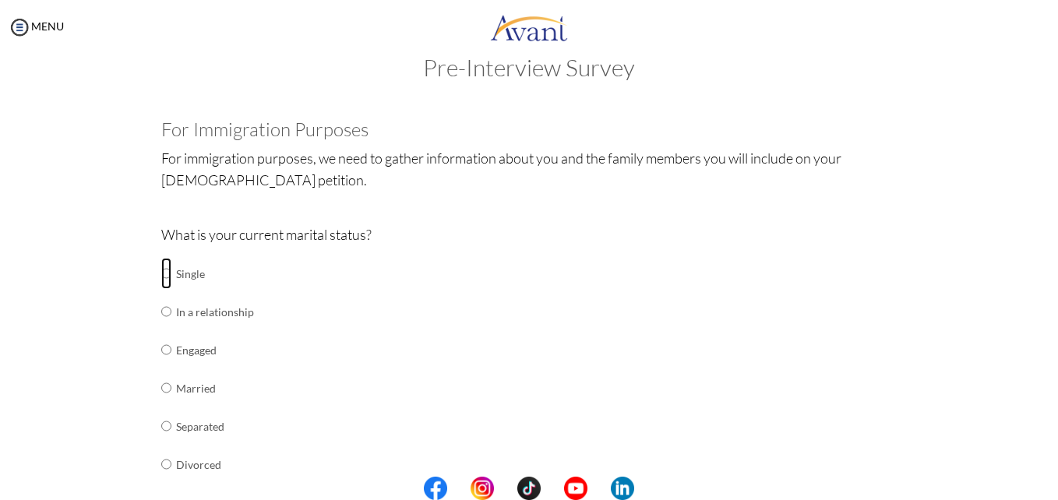
click at [161, 280] on input "radio" at bounding box center [166, 273] width 10 height 31
radio input "true"
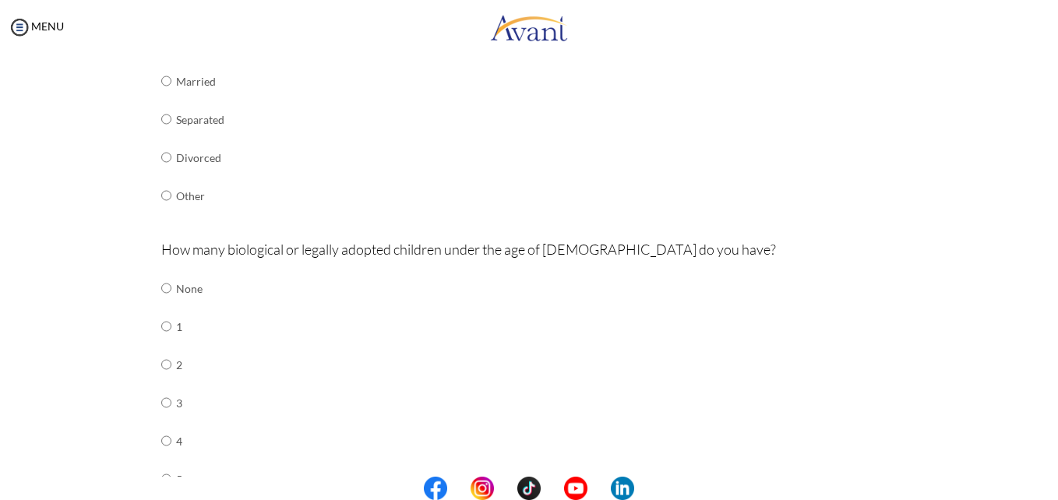
scroll to position [341, 0]
click at [161, 286] on input "radio" at bounding box center [166, 285] width 10 height 31
radio input "true"
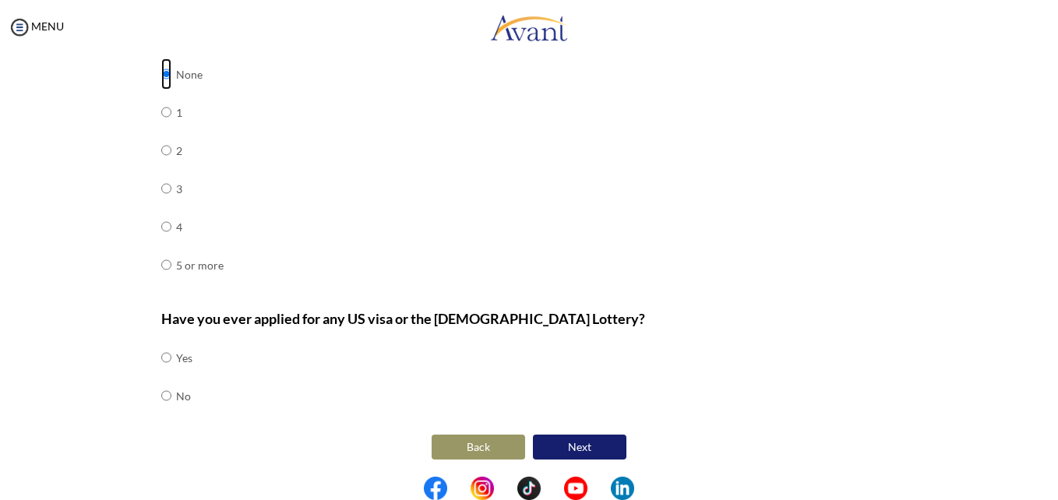
scroll to position [555, 0]
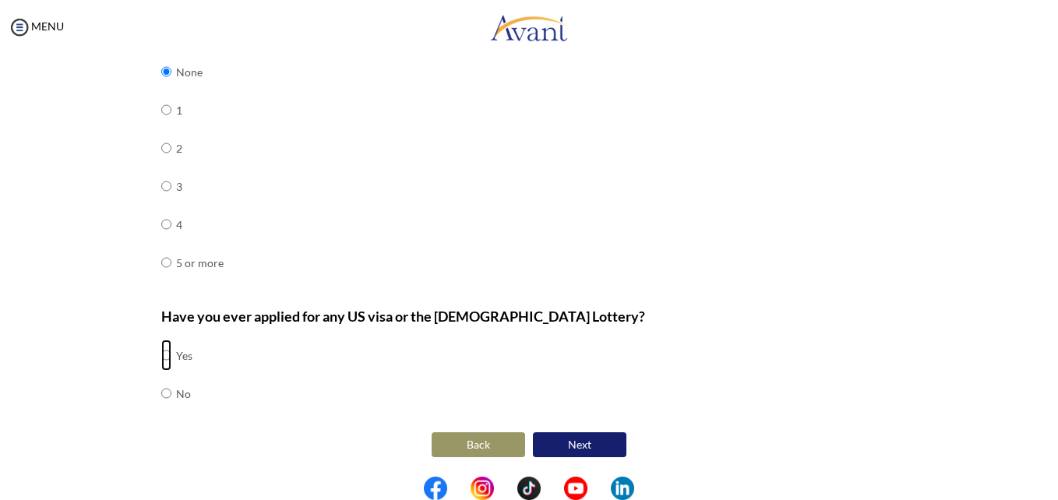
click at [161, 357] on input "radio" at bounding box center [166, 355] width 10 height 31
radio input "true"
click at [566, 440] on button "Next" at bounding box center [580, 445] width 94 height 25
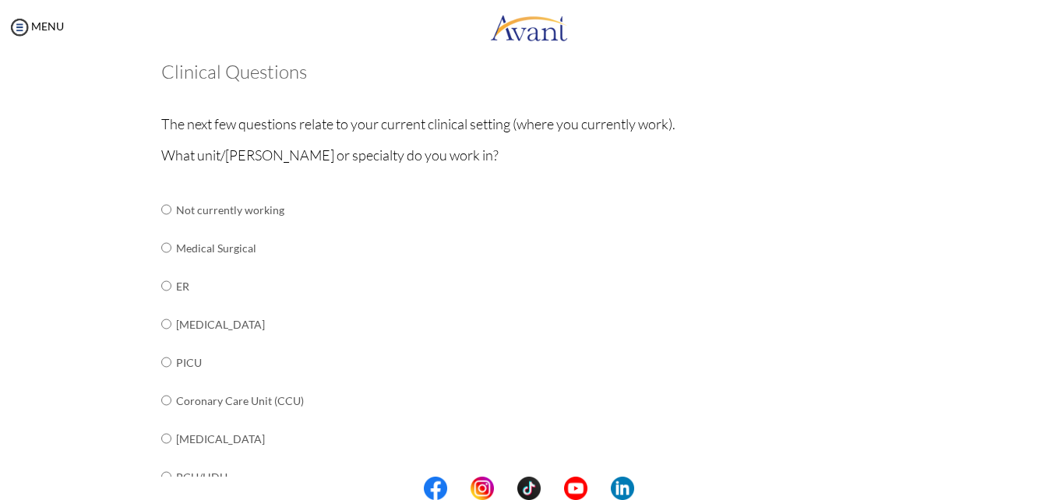
scroll to position [83, 0]
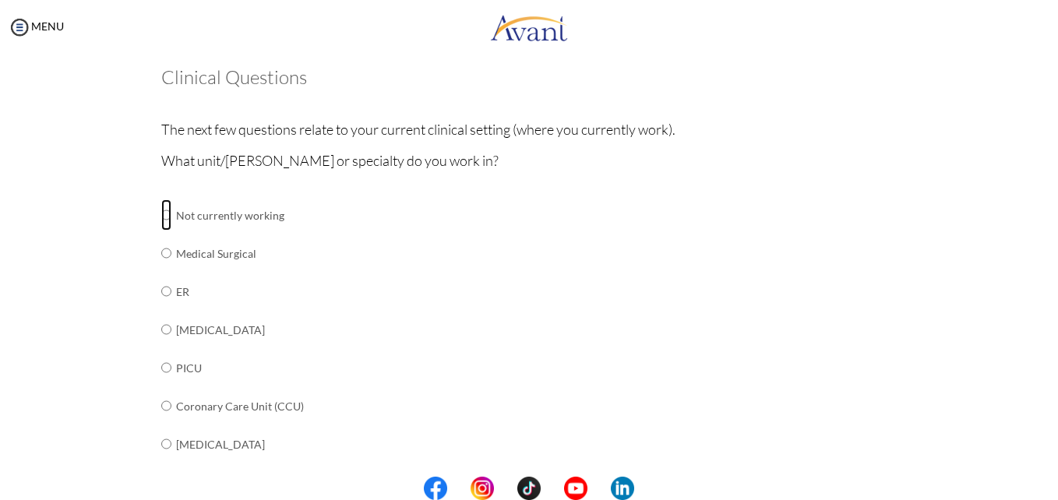
click at [161, 221] on input "radio" at bounding box center [166, 215] width 10 height 31
radio input "true"
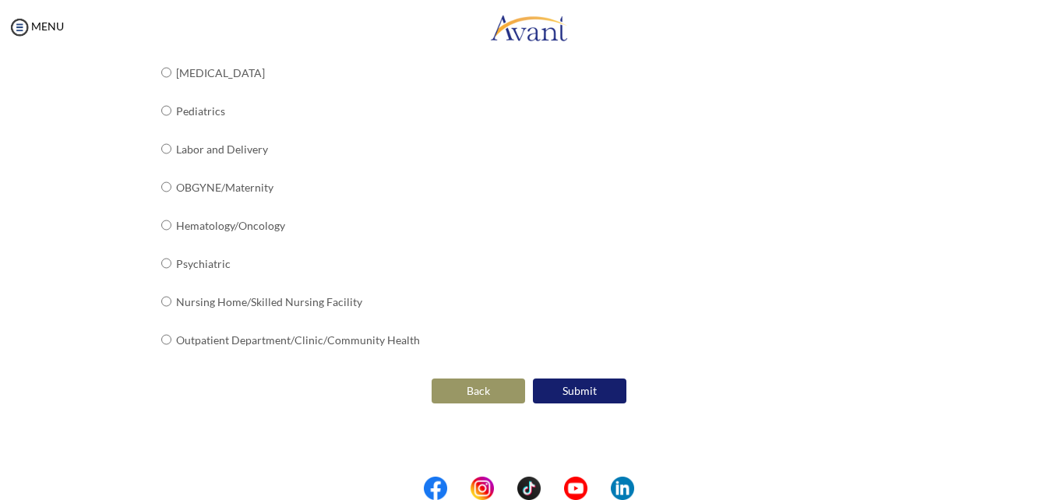
scroll to position [685, 0]
click at [589, 386] on button "Submit" at bounding box center [580, 390] width 94 height 25
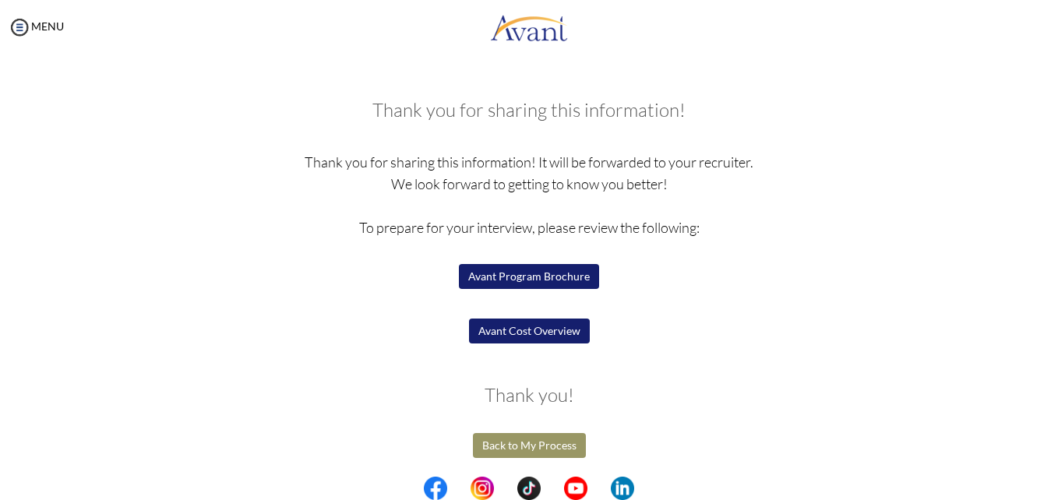
scroll to position [106, 0]
click at [572, 277] on button "Avant Program Brochure" at bounding box center [529, 275] width 140 height 25
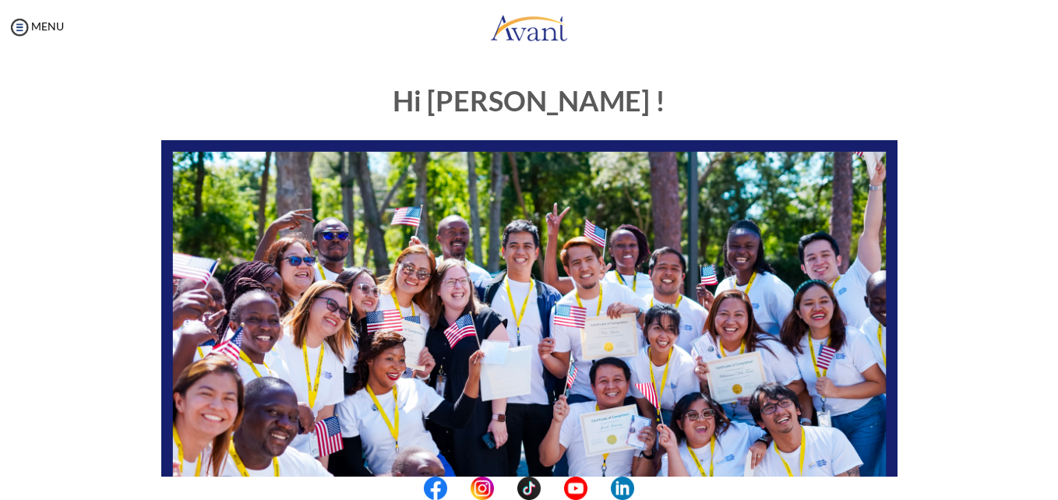
scroll to position [366, 0]
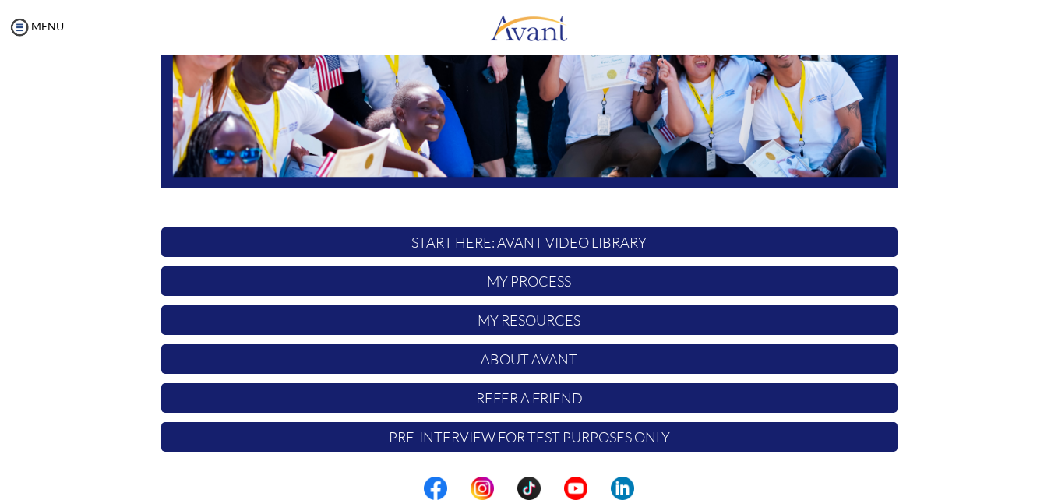
click at [846, 434] on p "Pre-Interview for test purposes only" at bounding box center [529, 437] width 737 height 30
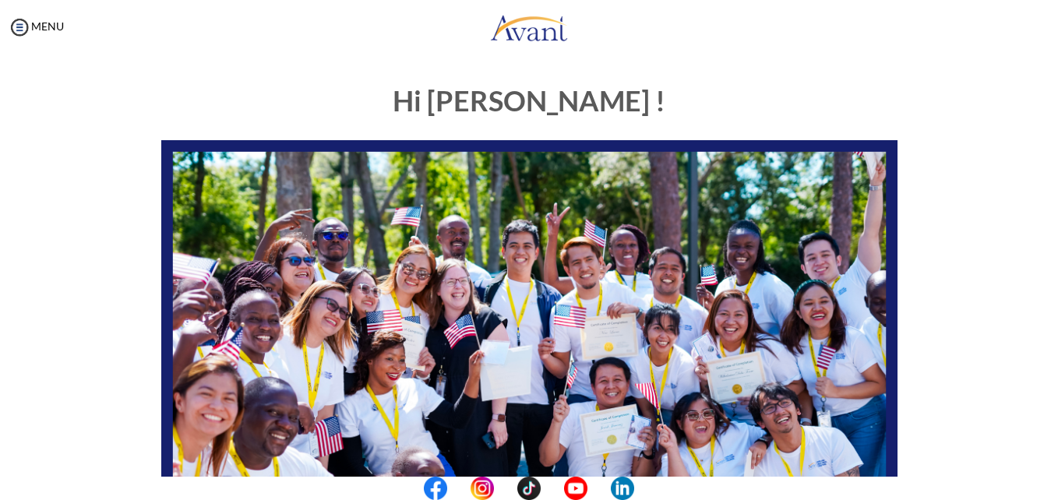
scroll to position [366, 0]
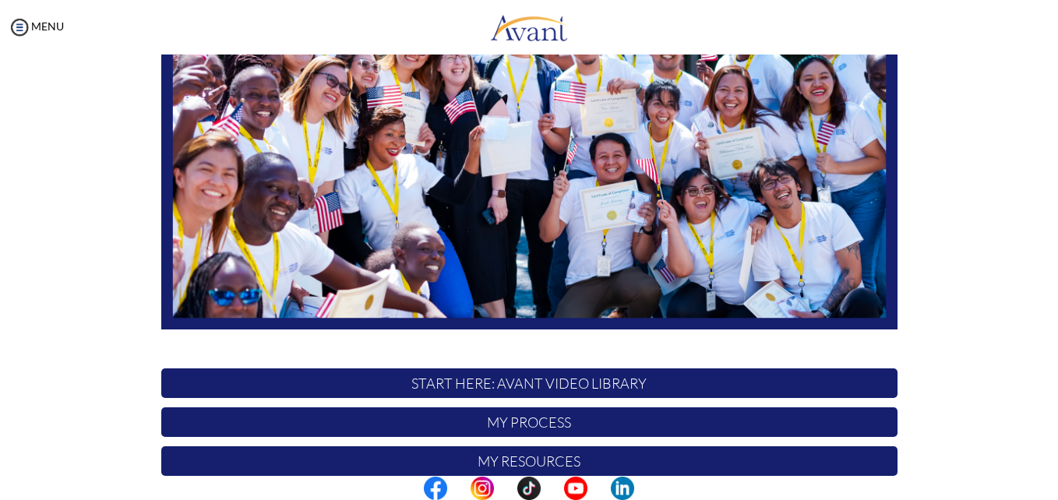
scroll to position [221, 0]
